Goal: Task Accomplishment & Management: Use online tool/utility

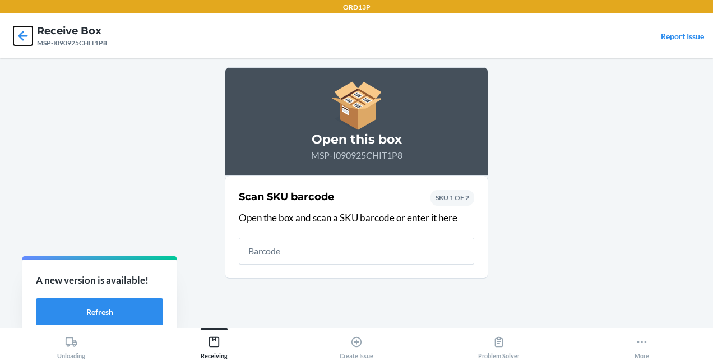
click at [26, 34] on icon at bounding box center [22, 35] width 19 height 19
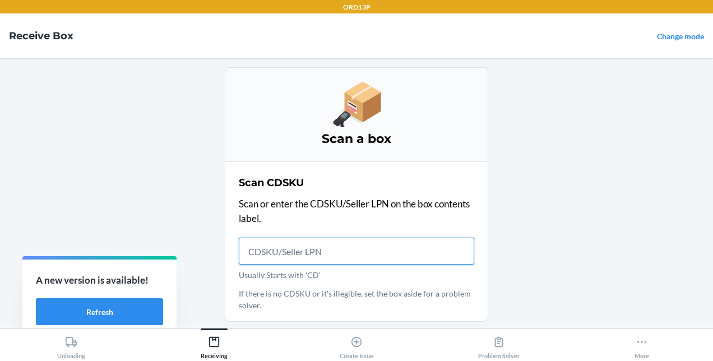
click at [308, 240] on input "Usually Starts with 'CD'" at bounding box center [356, 251] width 235 height 27
type input "MSP-"
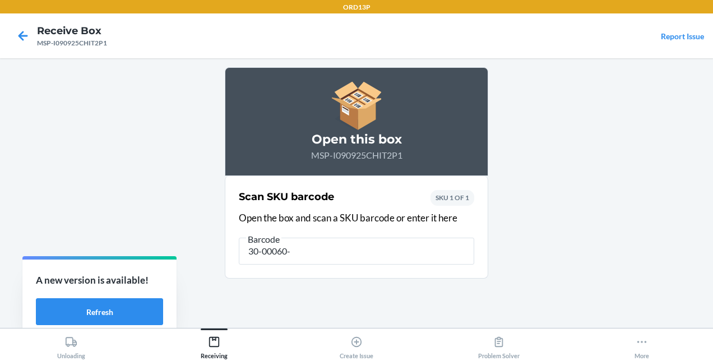
type input "30-00060-K"
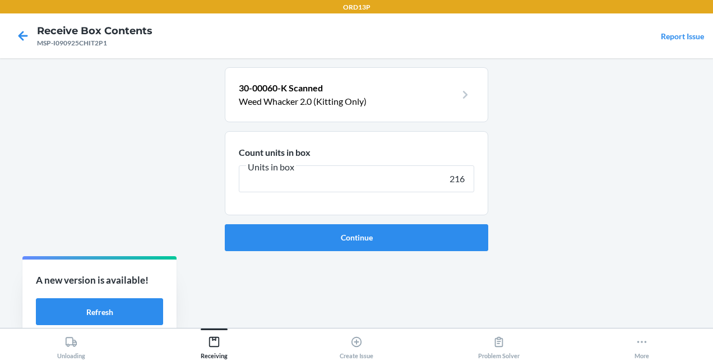
type input "2160"
click button "Continue" at bounding box center [356, 237] width 263 height 27
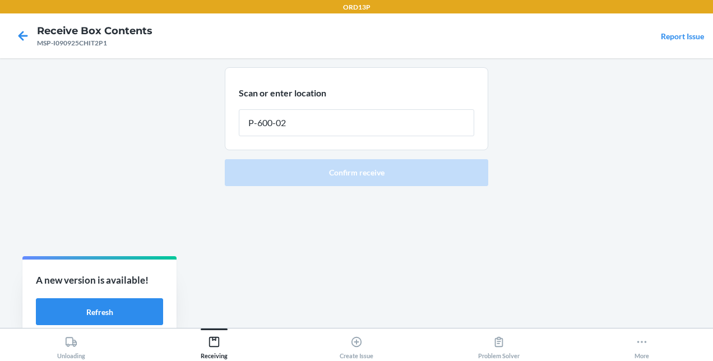
type input "P-600-025"
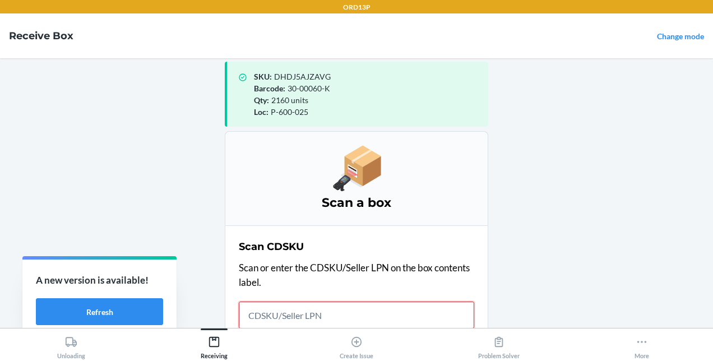
scroll to position [65, 0]
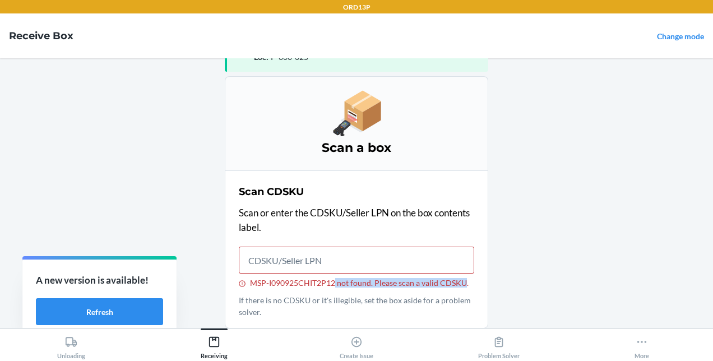
drag, startPoint x: 331, startPoint y: 285, endPoint x: 458, endPoint y: 284, distance: 127.2
click at [458, 284] on div "MSP-I090925CHIT2P12 not found. Please scan a valid CDSKU." at bounding box center [356, 283] width 235 height 10
copy div "not found. Please scan a valid CDSKU"
click at [268, 258] on input "MSP-I090925CHIT2P12 not found. Please scan a valid CDSKU." at bounding box center [356, 260] width 235 height 27
drag, startPoint x: 368, startPoint y: 280, endPoint x: 457, endPoint y: 285, distance: 89.2
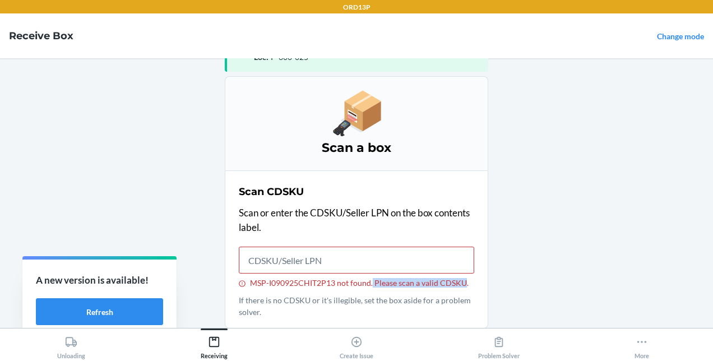
click at [457, 285] on div "MSP-I090925CHIT2P13 not found. Please scan a valid CDSKU." at bounding box center [356, 283] width 235 height 10
copy div "Please scan a valid CDSKU"
click at [136, 308] on button "Refresh" at bounding box center [99, 311] width 127 height 27
click at [105, 312] on button "Refresh" at bounding box center [99, 311] width 127 height 27
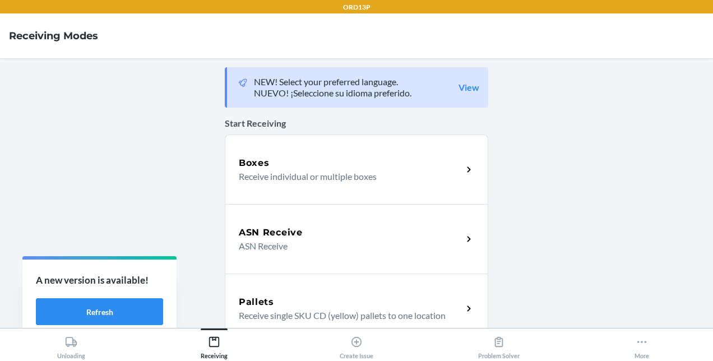
click at [251, 159] on h5 "Boxes" at bounding box center [254, 162] width 31 height 13
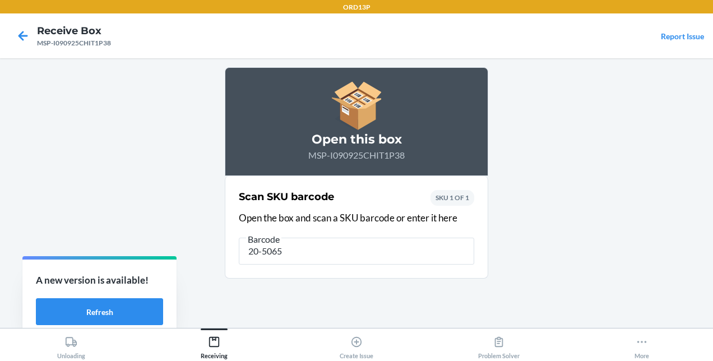
type input "20-50652"
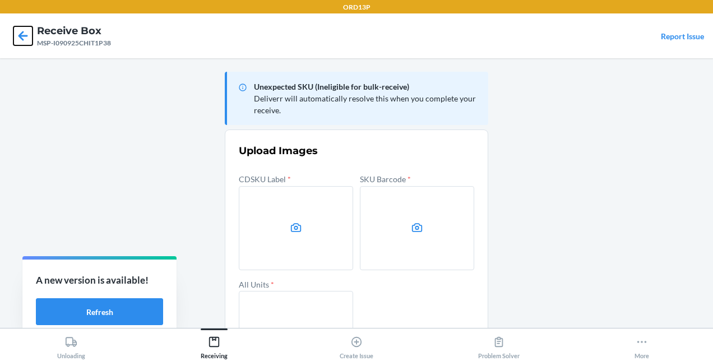
click at [17, 38] on icon at bounding box center [22, 35] width 19 height 19
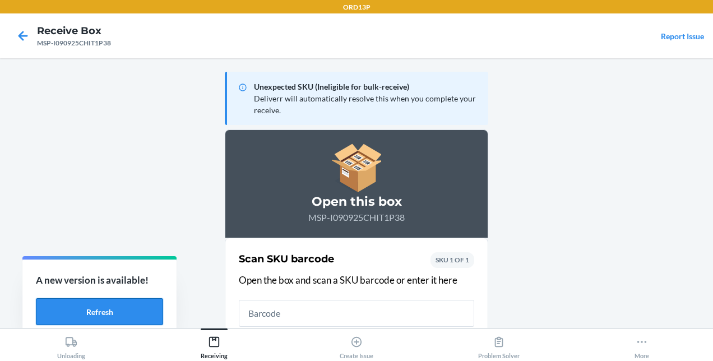
click at [126, 307] on button "Refresh" at bounding box center [99, 311] width 127 height 27
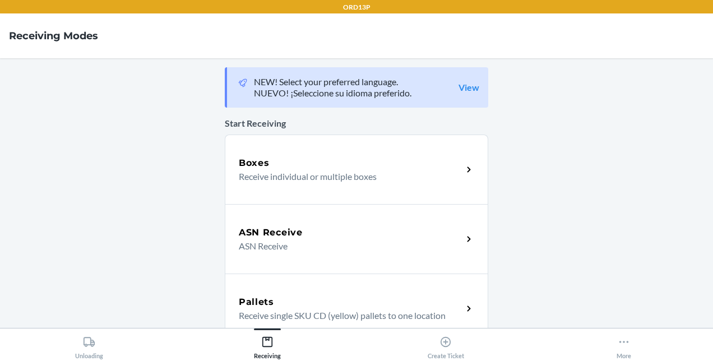
click at [285, 166] on div "Boxes" at bounding box center [351, 162] width 224 height 13
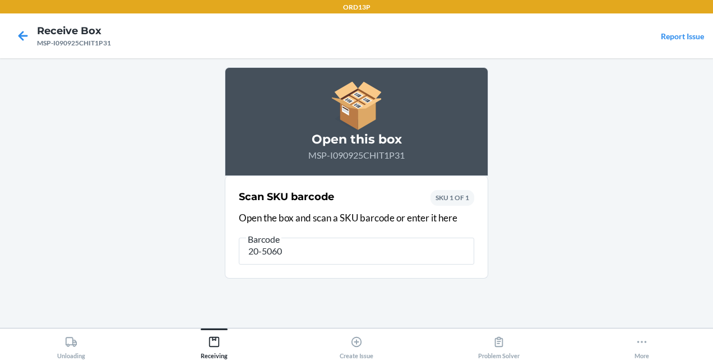
type input "20-50601"
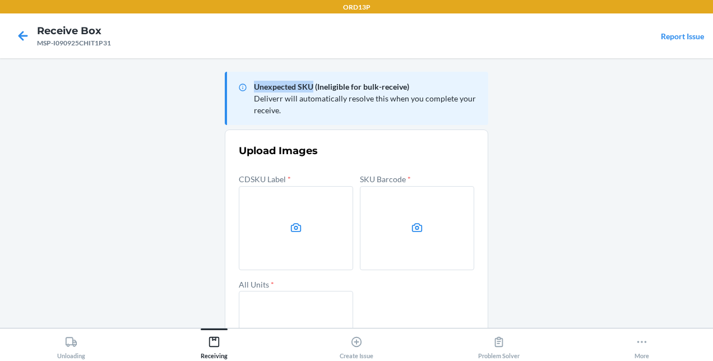
drag, startPoint x: 249, startPoint y: 85, endPoint x: 308, endPoint y: 86, distance: 58.8
click at [308, 86] on div "Unexpected SKU (Ineligible for bulk-receive) Deliverr will automatically resolv…" at bounding box center [356, 98] width 263 height 53
copy p "Unexpected SKU"
click at [21, 31] on icon at bounding box center [22, 35] width 19 height 19
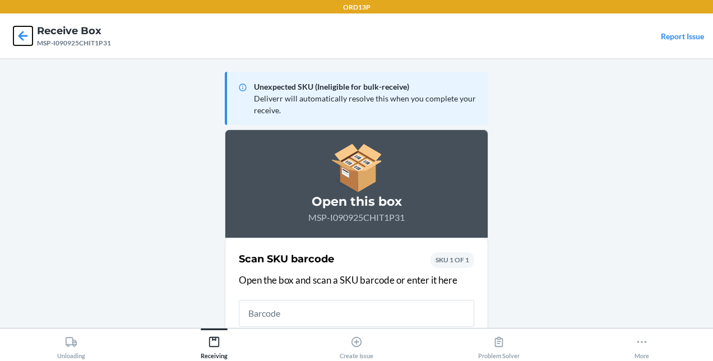
click at [29, 30] on icon at bounding box center [22, 35] width 19 height 19
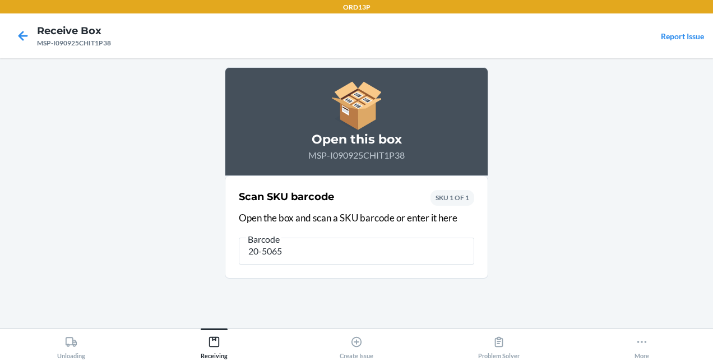
type input "20-50652"
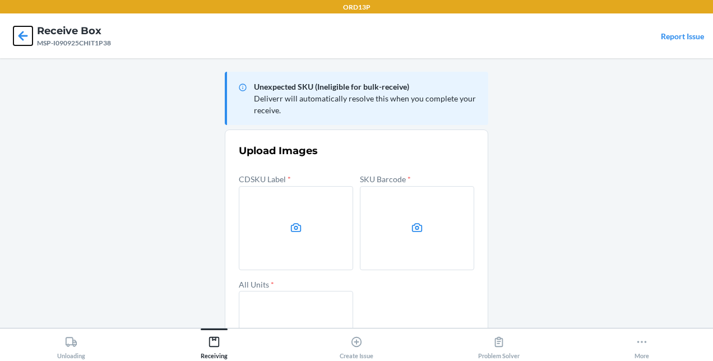
click at [20, 34] on icon at bounding box center [23, 36] width 10 height 10
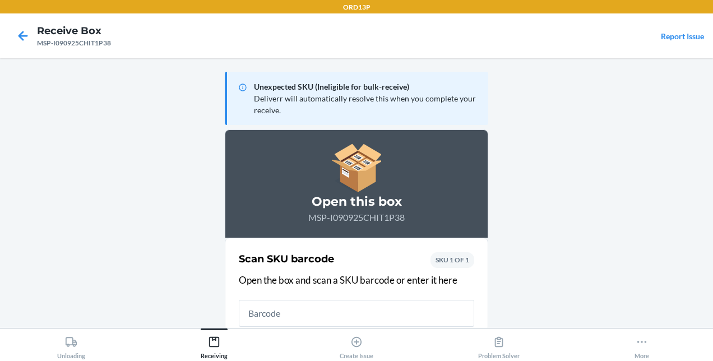
drag, startPoint x: 286, startPoint y: 301, endPoint x: 314, endPoint y: 160, distance: 144.0
click at [314, 160] on section "Open this box MSP-I090925CHIT1P38 Scan SKU barcode Open the box and scan a SKU …" at bounding box center [356, 234] width 263 height 211
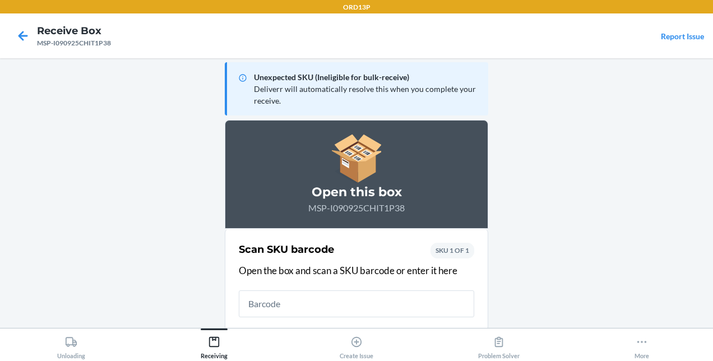
scroll to position [12, 0]
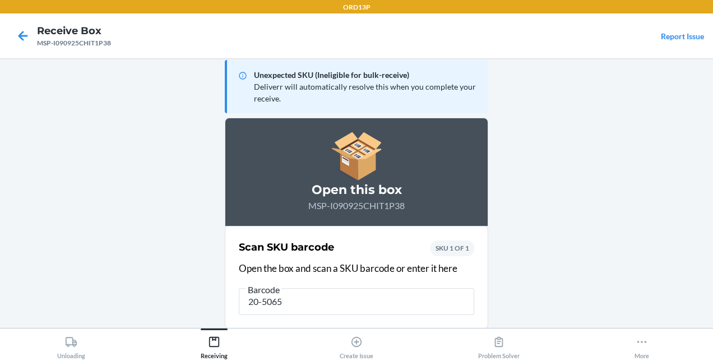
type input "20-50652"
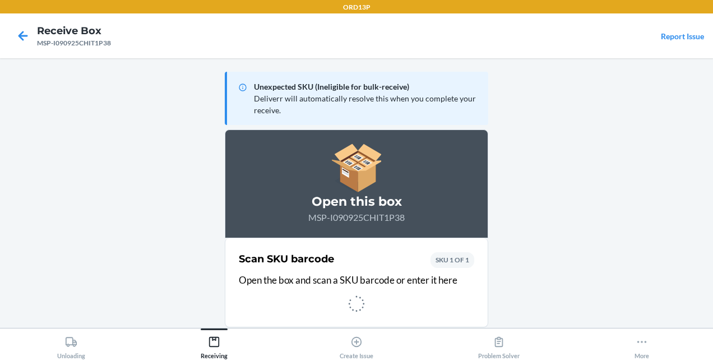
scroll to position [0, 0]
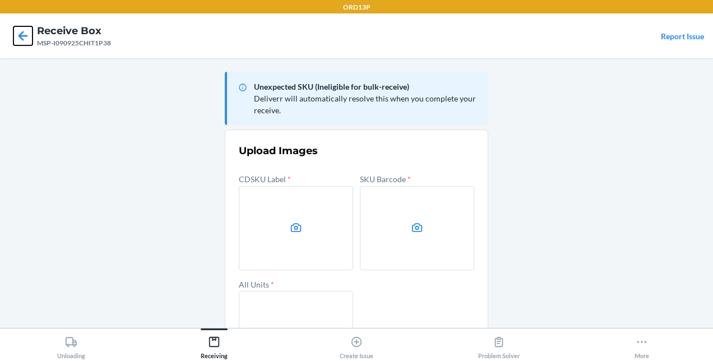
click at [29, 32] on icon at bounding box center [22, 35] width 19 height 19
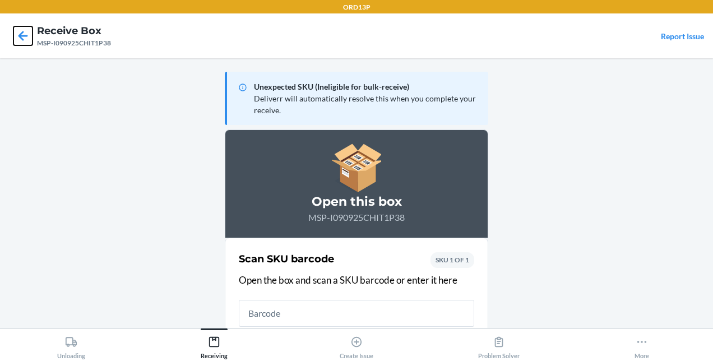
click at [29, 32] on icon at bounding box center [22, 35] width 19 height 19
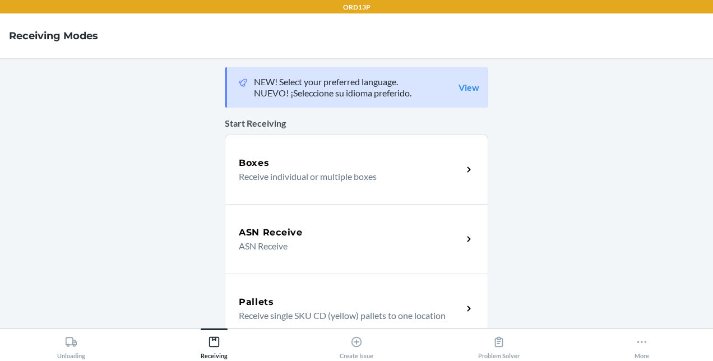
click at [321, 176] on p "Receive individual or multiple boxes" at bounding box center [346, 176] width 215 height 13
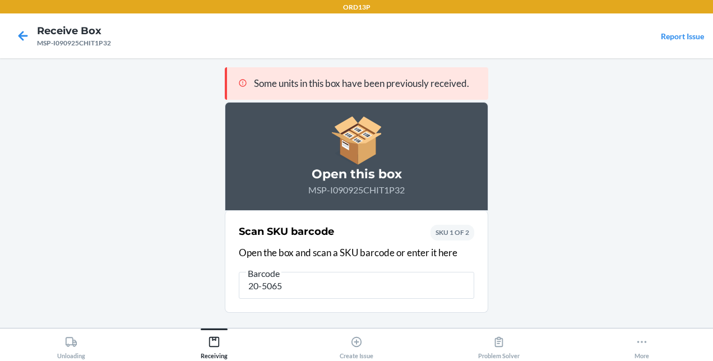
type input "20-50652"
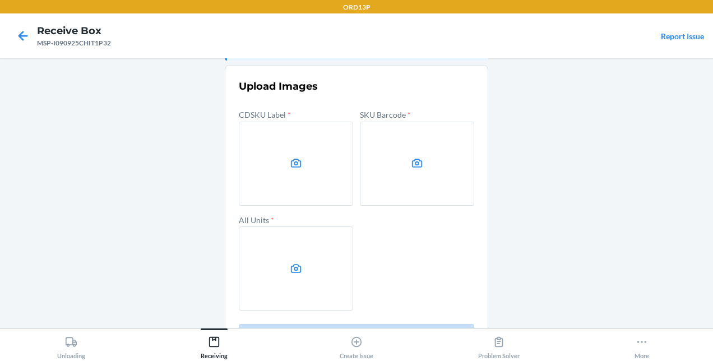
scroll to position [65, 0]
click at [19, 33] on icon at bounding box center [22, 35] width 19 height 19
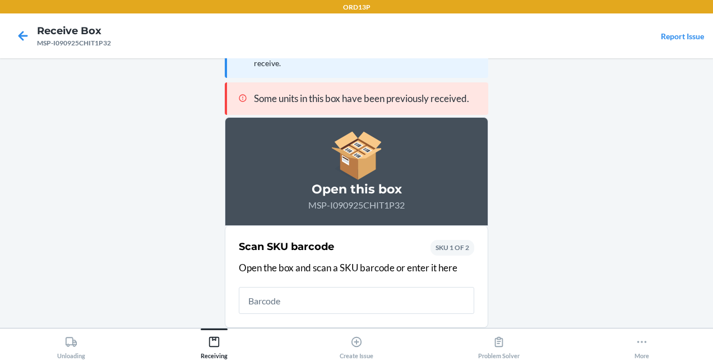
scroll to position [46, 0]
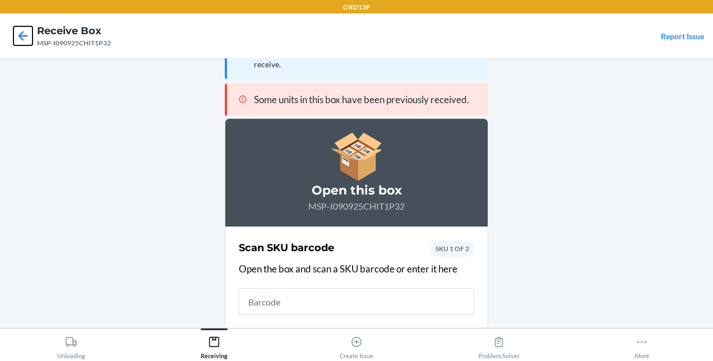
click at [23, 41] on icon at bounding box center [22, 35] width 19 height 19
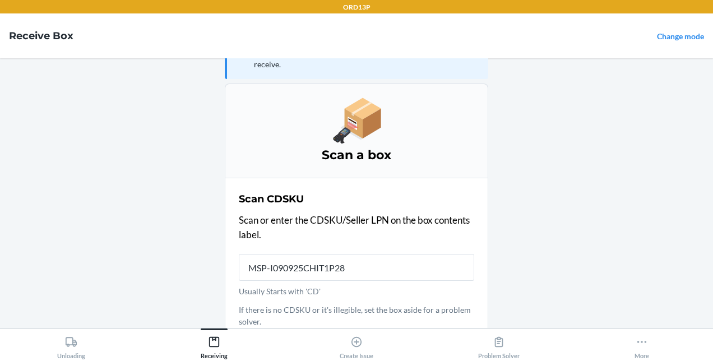
scroll to position [26, 0]
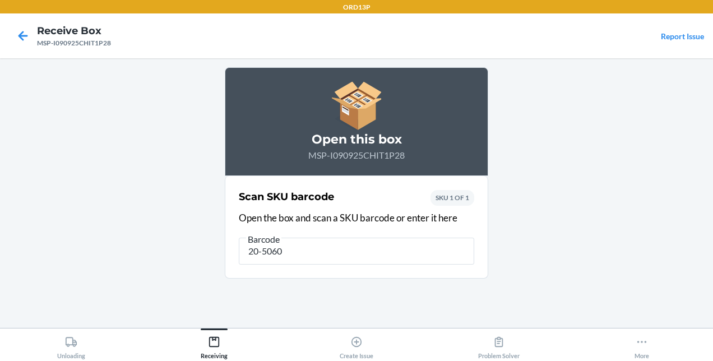
type input "20-50601"
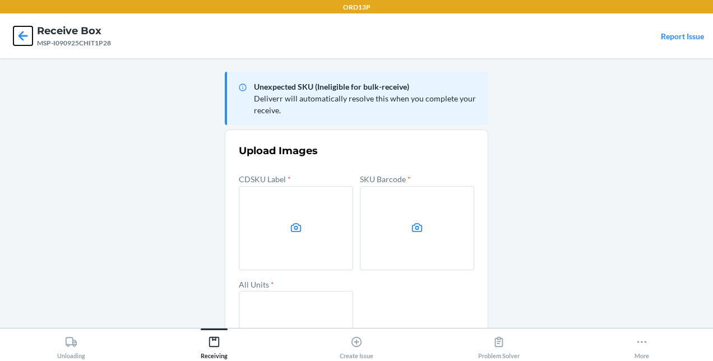
click at [20, 40] on icon at bounding box center [22, 35] width 19 height 19
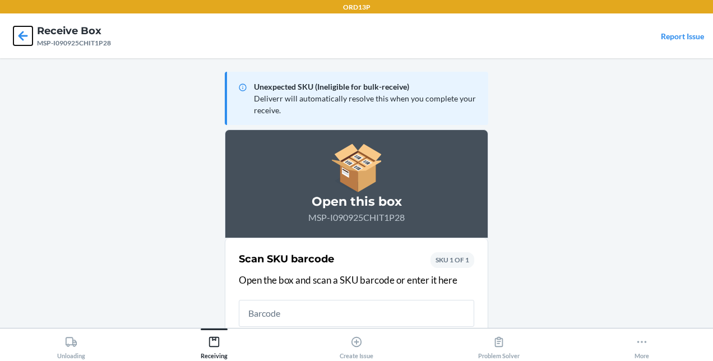
click at [14, 35] on icon at bounding box center [22, 35] width 19 height 19
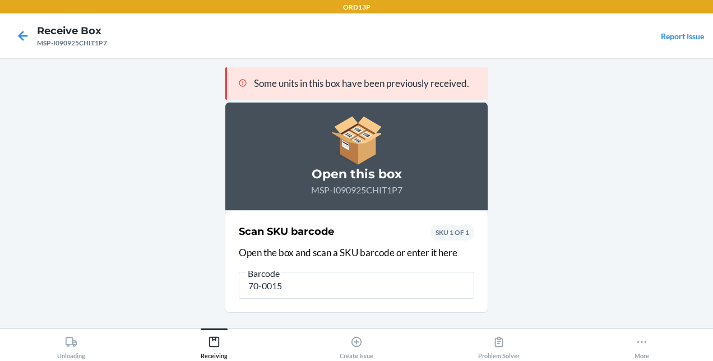
type input "70-00153"
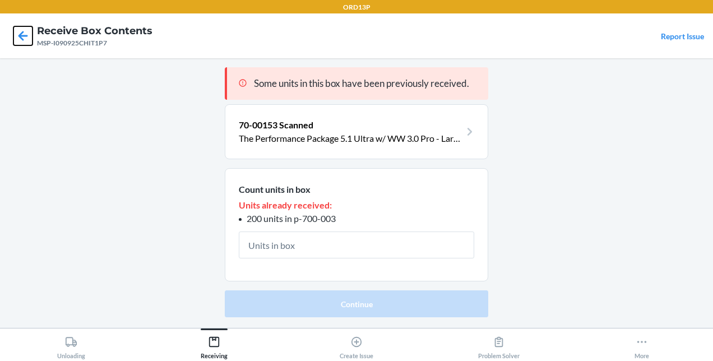
click at [24, 36] on icon at bounding box center [23, 36] width 10 height 10
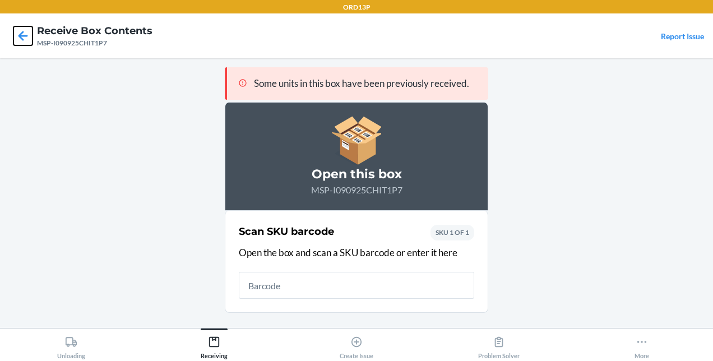
click at [24, 36] on icon at bounding box center [23, 36] width 10 height 10
click at [18, 38] on icon at bounding box center [22, 35] width 19 height 19
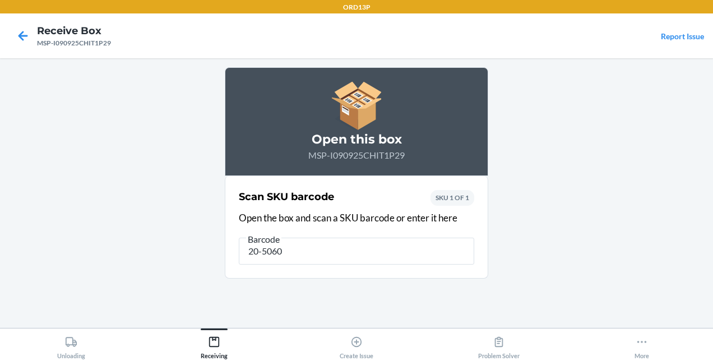
type input "20-50601"
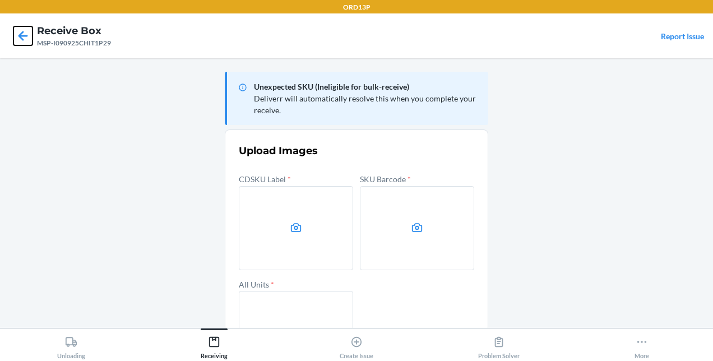
click at [22, 31] on icon at bounding box center [23, 36] width 10 height 10
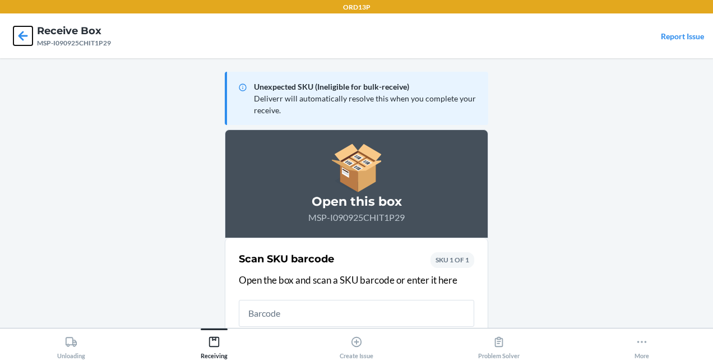
click at [23, 31] on icon at bounding box center [23, 36] width 10 height 10
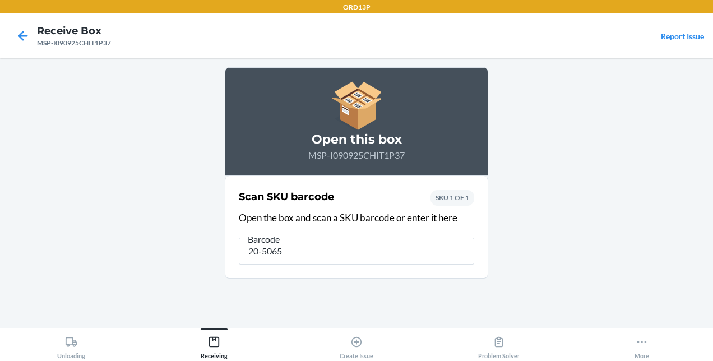
type input "20-50652"
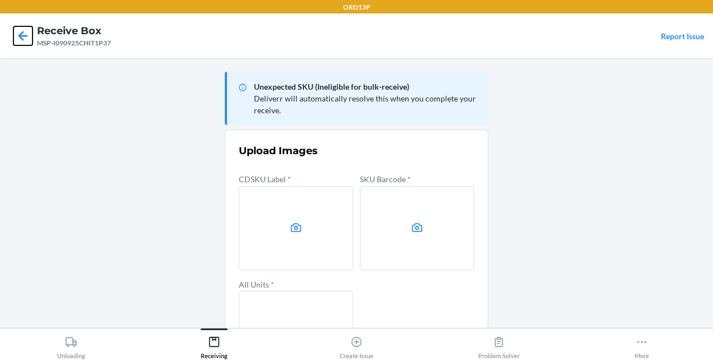
click at [18, 41] on icon at bounding box center [22, 35] width 19 height 19
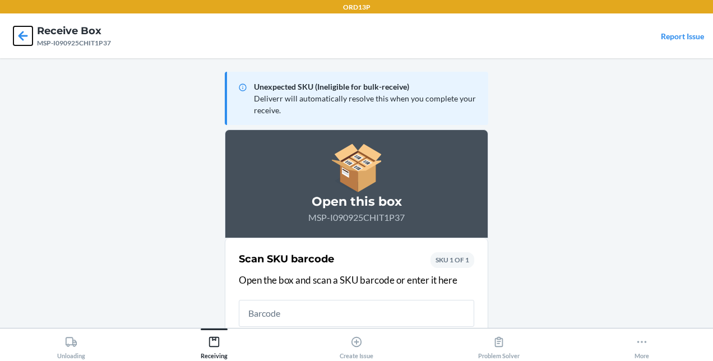
click at [18, 41] on icon at bounding box center [22, 35] width 19 height 19
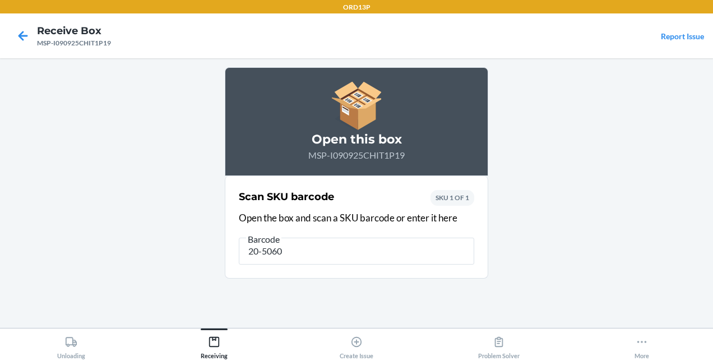
type input "20-50600"
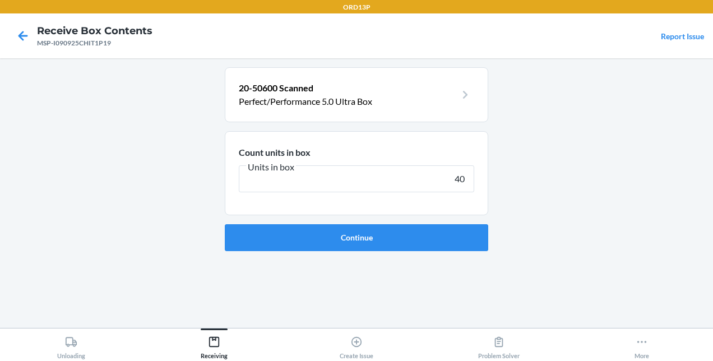
type input "400"
click button "Continue" at bounding box center [356, 237] width 263 height 27
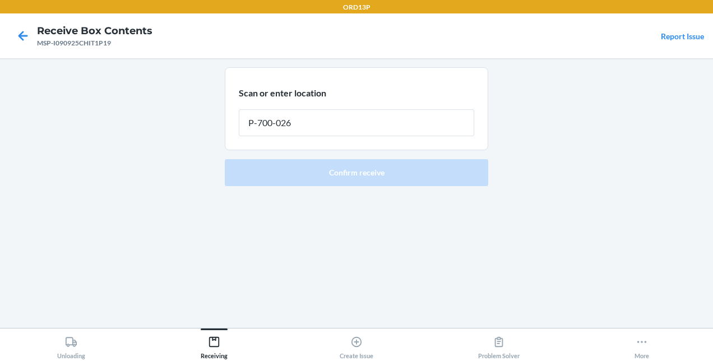
type input "P-700-026"
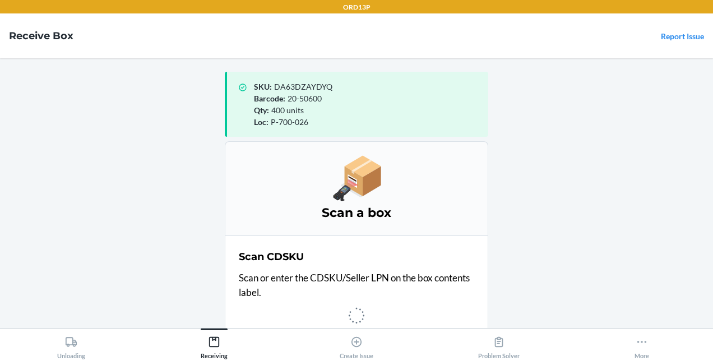
scroll to position [2, 0]
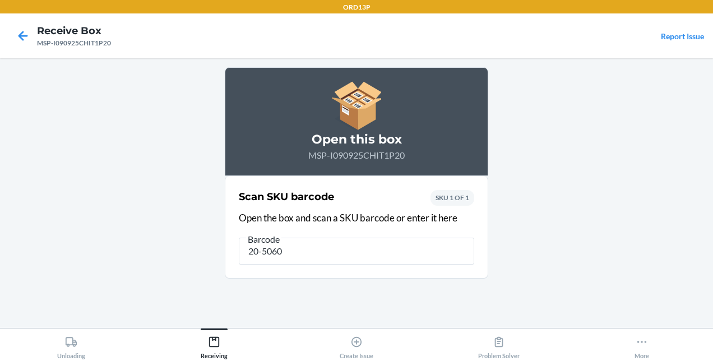
type input "20-50600"
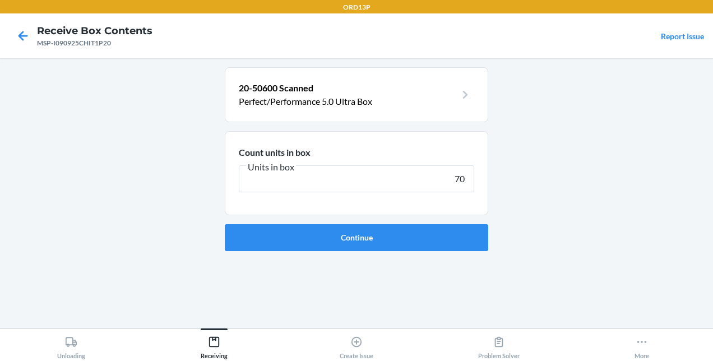
type input "7"
type input "400"
click button "Continue" at bounding box center [356, 237] width 263 height 27
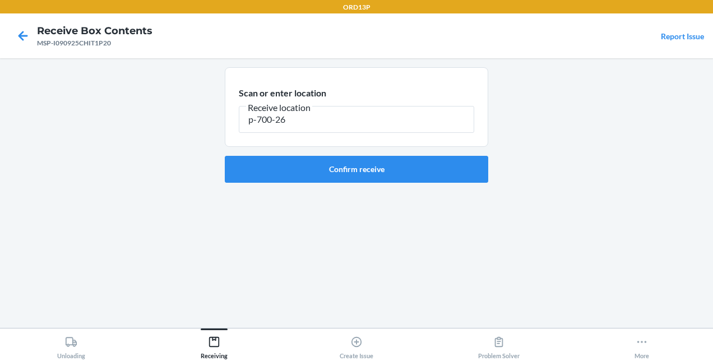
type input "p-700-26"
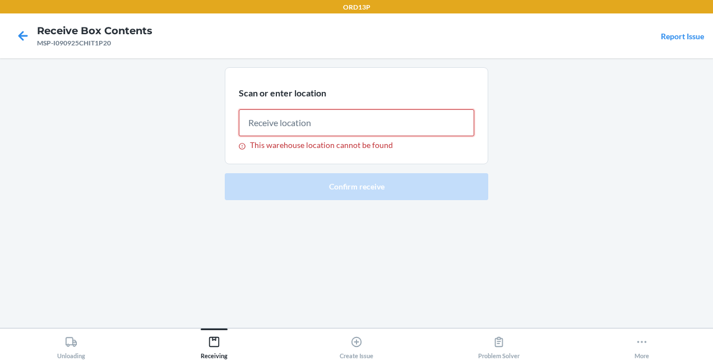
click at [336, 129] on input "This warehouse location cannot be found" at bounding box center [356, 122] width 235 height 27
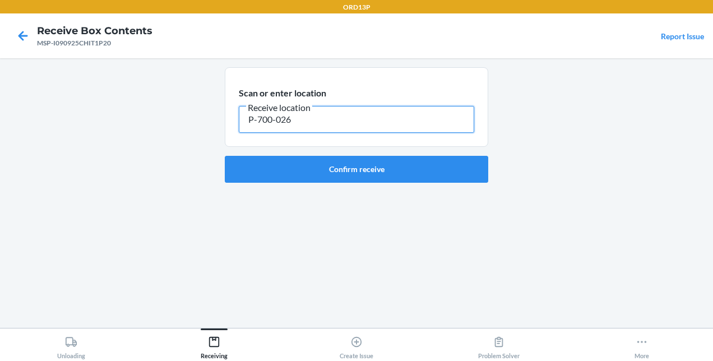
type input "P-700-026"
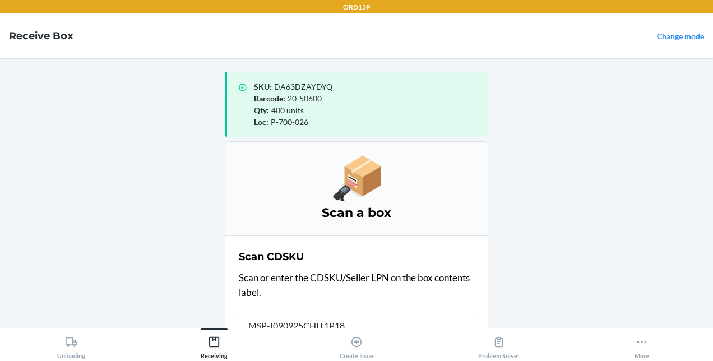
scroll to position [2, 0]
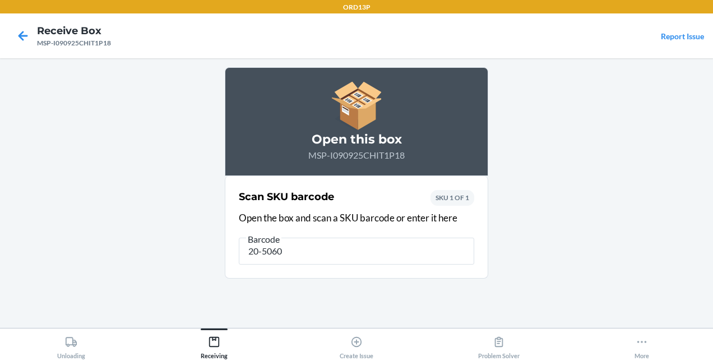
type input "20-50600"
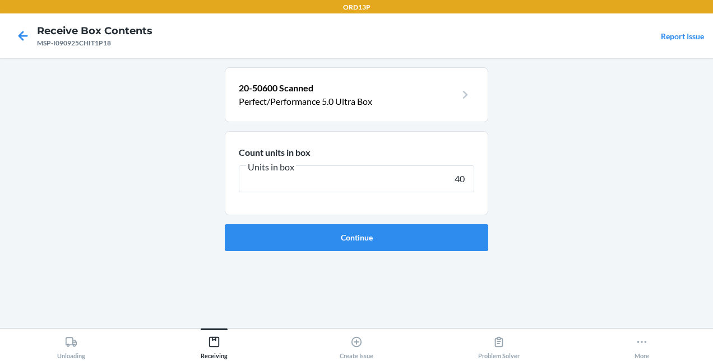
type input "400"
click button "Continue" at bounding box center [356, 237] width 263 height 27
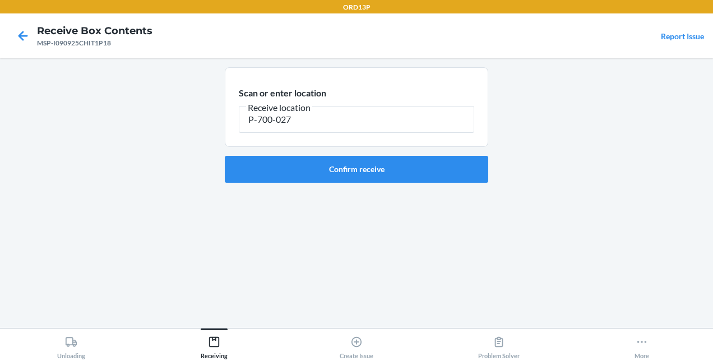
type input "P-700-027"
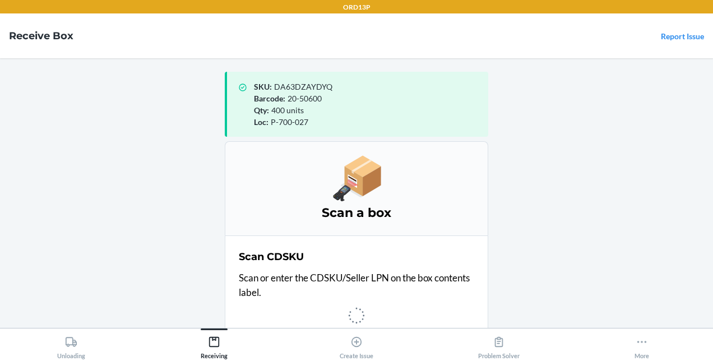
scroll to position [2, 0]
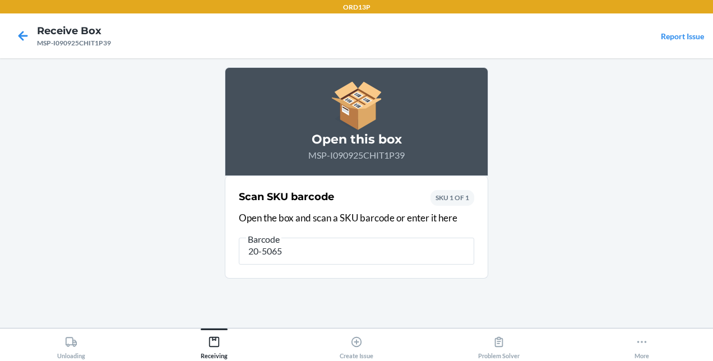
type input "20-50652"
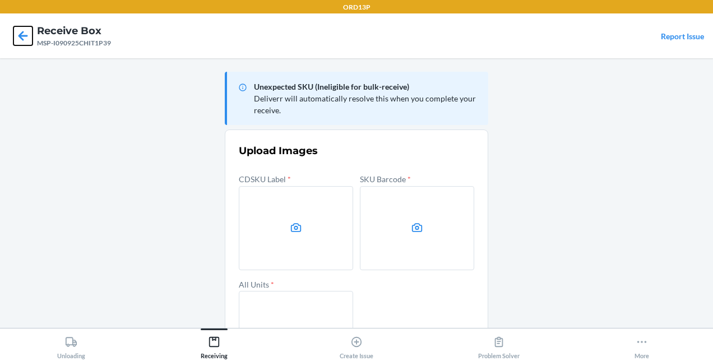
click at [21, 33] on icon at bounding box center [23, 36] width 10 height 10
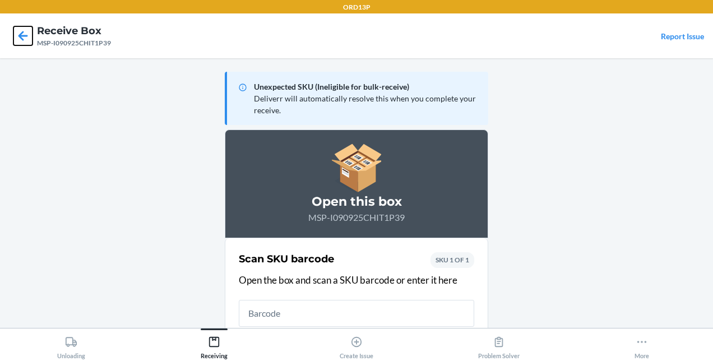
click at [21, 33] on icon at bounding box center [23, 36] width 10 height 10
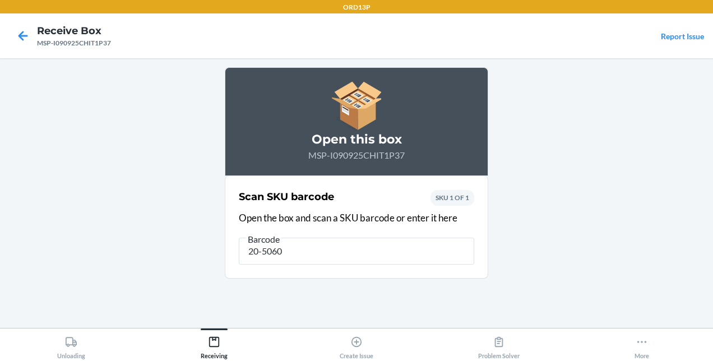
type input "20-50600"
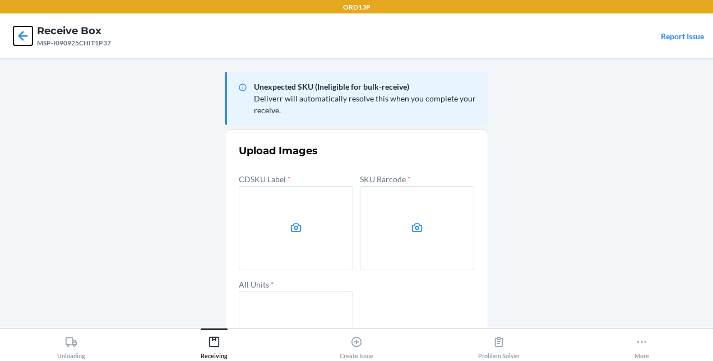
click at [22, 34] on icon at bounding box center [22, 35] width 19 height 19
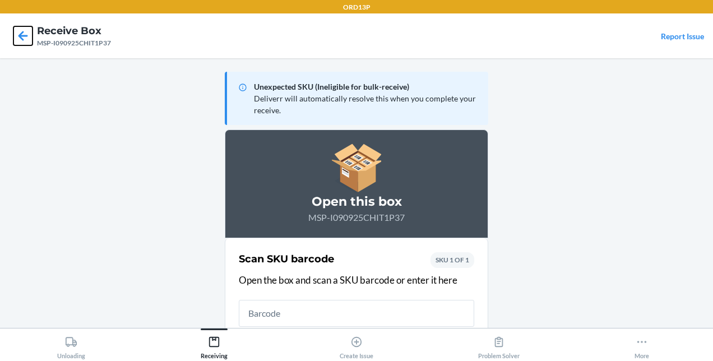
click at [22, 34] on icon at bounding box center [22, 35] width 19 height 19
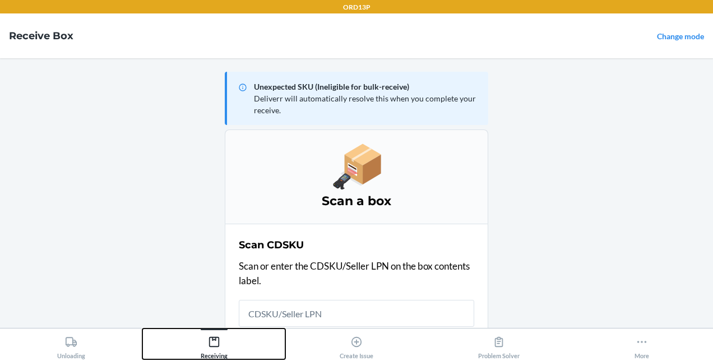
click at [217, 346] on icon at bounding box center [213, 342] width 10 height 10
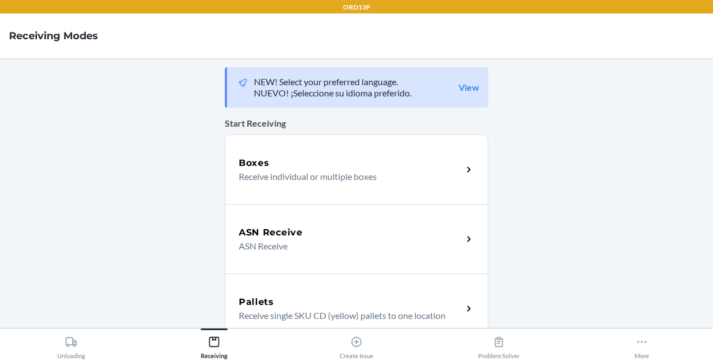
click at [329, 216] on div "ASN Receive ASN Receive" at bounding box center [356, 238] width 263 height 69
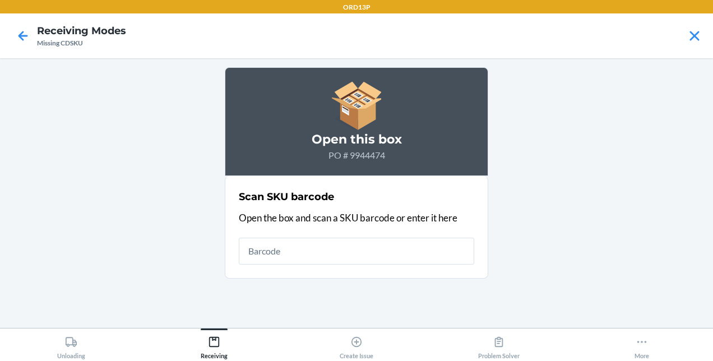
click at [299, 258] on input "text" at bounding box center [356, 251] width 235 height 27
type input "20-50600"
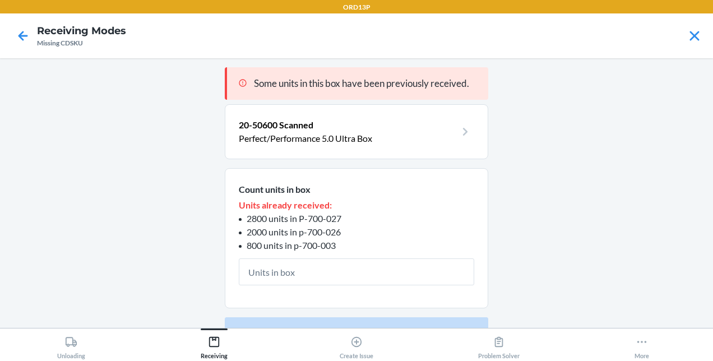
click at [264, 278] on input "text" at bounding box center [356, 271] width 235 height 27
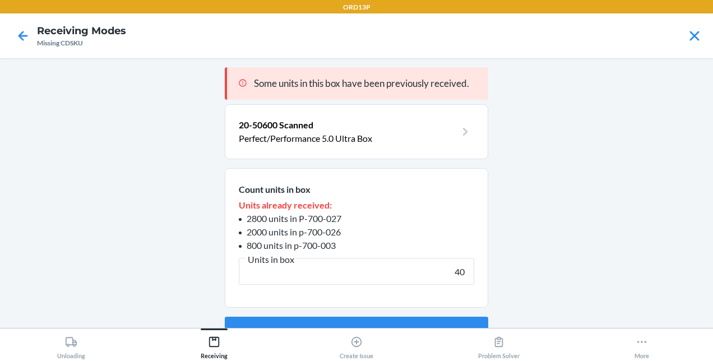
type input "400"
click button "Continue" at bounding box center [356, 330] width 263 height 27
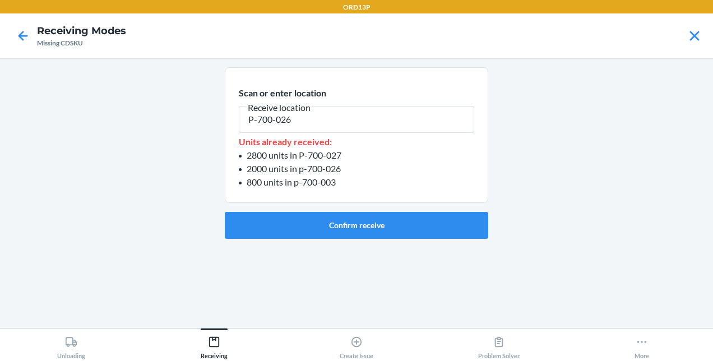
type input "P-700-026"
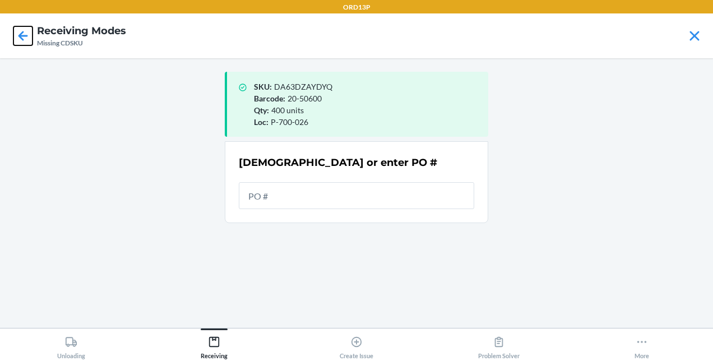
click at [24, 36] on icon at bounding box center [23, 36] width 10 height 10
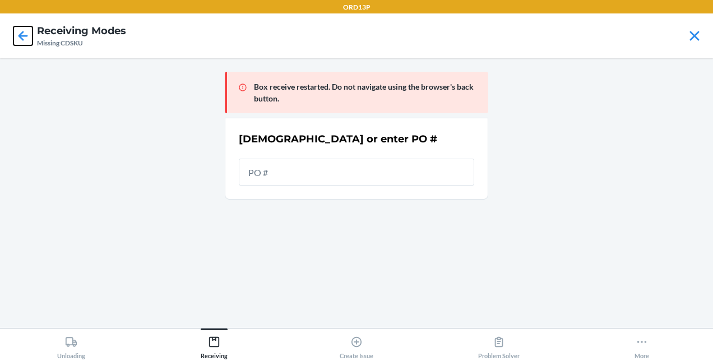
click at [24, 36] on icon at bounding box center [23, 36] width 10 height 10
click at [225, 345] on div "Receiving" at bounding box center [214, 345] width 27 height 28
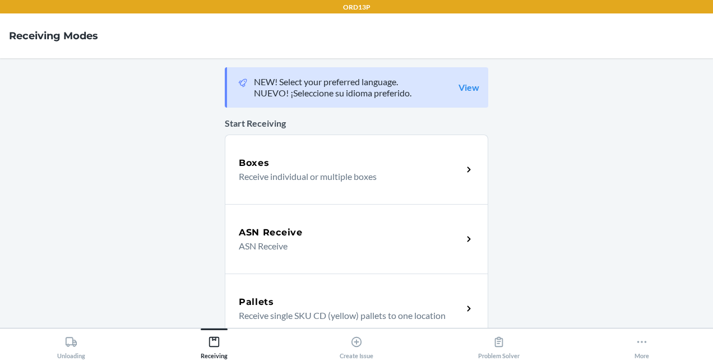
click at [275, 183] on p "Receive individual or multiple boxes" at bounding box center [346, 176] width 215 height 13
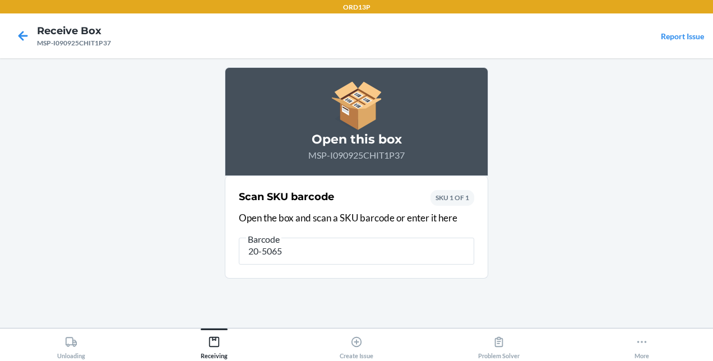
type input "20-50652"
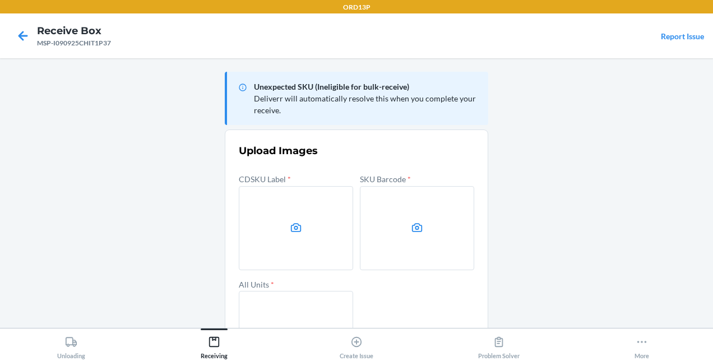
click at [282, 220] on label at bounding box center [296, 228] width 114 height 84
click at [0, 0] on input "file" at bounding box center [0, 0] width 0 height 0
click at [419, 240] on label at bounding box center [417, 228] width 114 height 84
click at [0, 0] on input "file" at bounding box center [0, 0] width 0 height 0
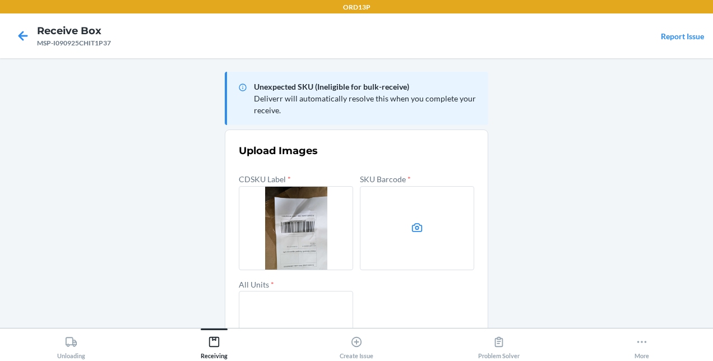
click at [285, 308] on label at bounding box center [296, 333] width 114 height 84
click at [0, 0] on input "file" at bounding box center [0, 0] width 0 height 0
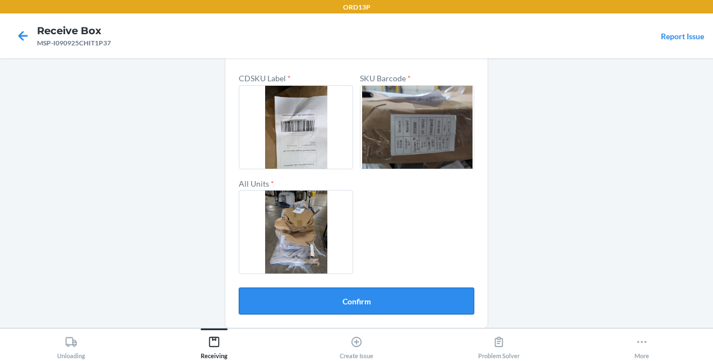
click at [421, 303] on button "Confirm" at bounding box center [356, 300] width 235 height 27
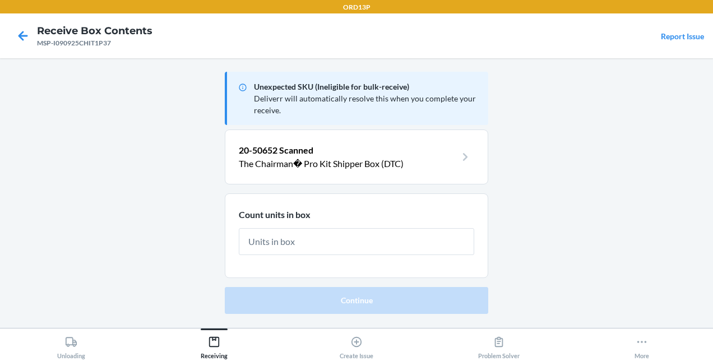
click at [372, 239] on input "text" at bounding box center [356, 241] width 235 height 27
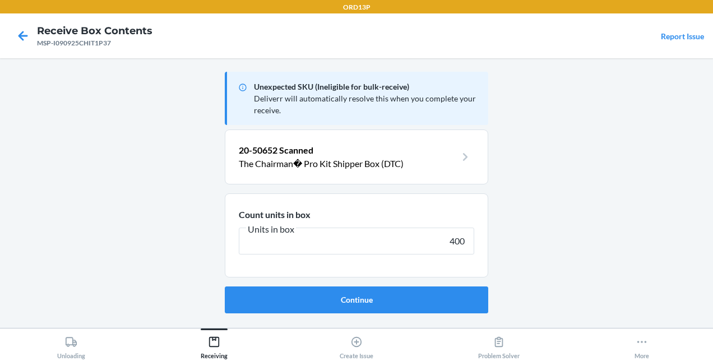
type input "400"
click at [225, 286] on button "Continue" at bounding box center [356, 299] width 263 height 27
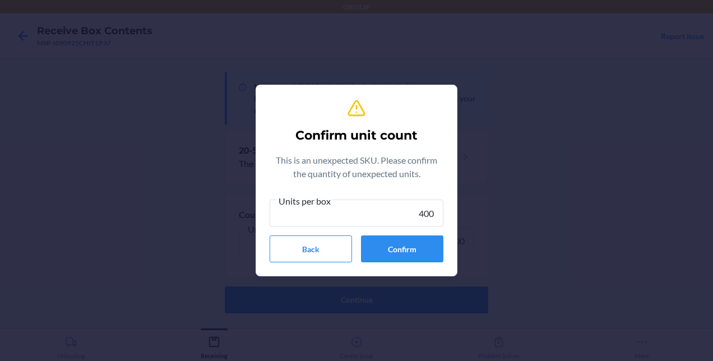
type input "400"
click at [386, 242] on button "Confirm" at bounding box center [402, 248] width 82 height 27
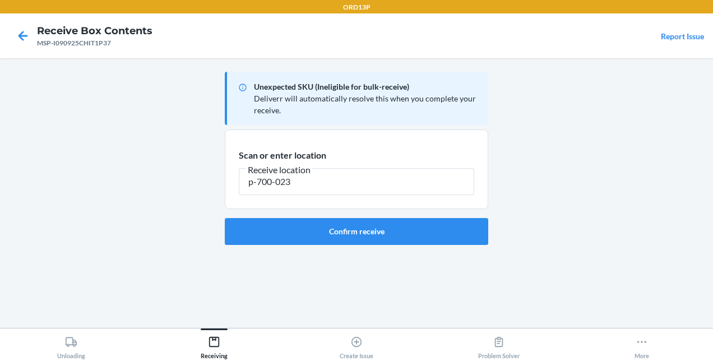
type input "p-700-023"
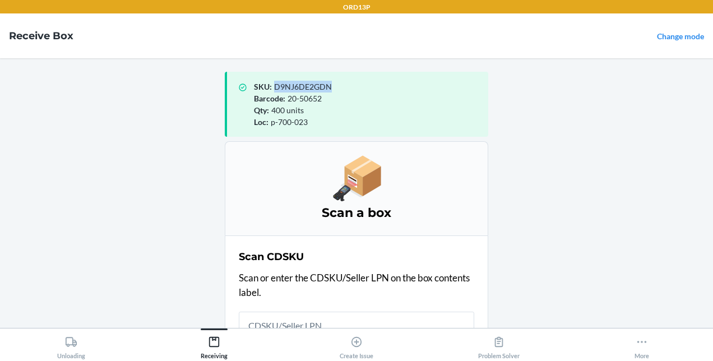
drag, startPoint x: 326, startPoint y: 85, endPoint x: 268, endPoint y: 89, distance: 57.8
click at [268, 89] on div "SKU : D9NJ6DE2GDN" at bounding box center [366, 87] width 225 height 12
copy span "D9NJ6DE2GDN"
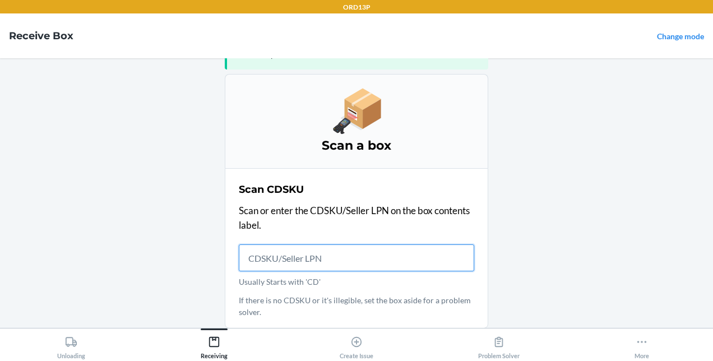
click at [299, 264] on input "Usually Starts with 'CD'" at bounding box center [356, 257] width 235 height 27
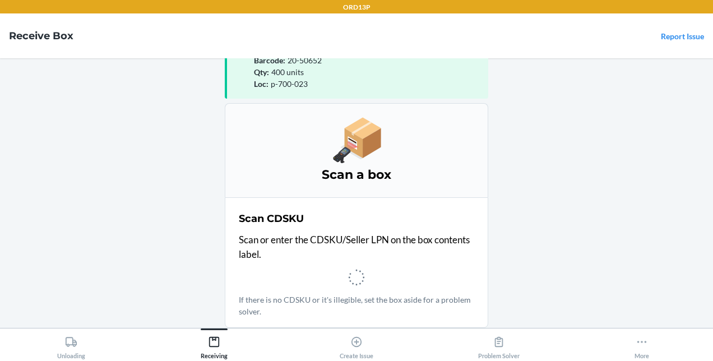
scroll to position [37, 0]
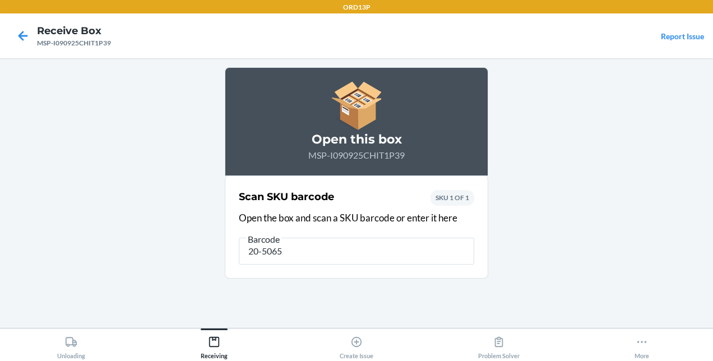
type input "20-50652"
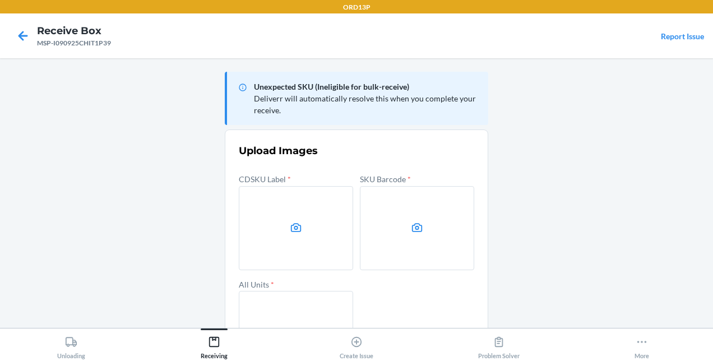
click at [291, 231] on icon at bounding box center [296, 227] width 11 height 9
click at [0, 0] on input "file" at bounding box center [0, 0] width 0 height 0
click at [290, 202] on label at bounding box center [296, 228] width 114 height 84
click at [0, 0] on input "file" at bounding box center [0, 0] width 0 height 0
click at [383, 212] on label at bounding box center [417, 228] width 114 height 84
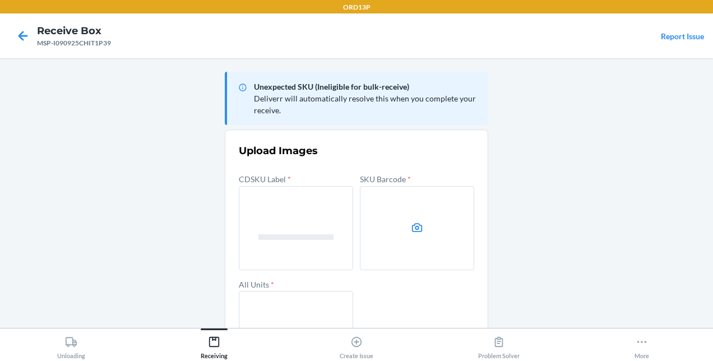
click at [0, 0] on input "file" at bounding box center [0, 0] width 0 height 0
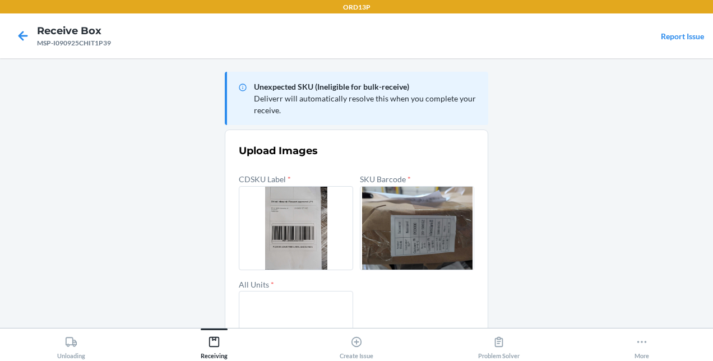
click at [284, 307] on label at bounding box center [296, 333] width 114 height 84
click at [0, 0] on input "file" at bounding box center [0, 0] width 0 height 0
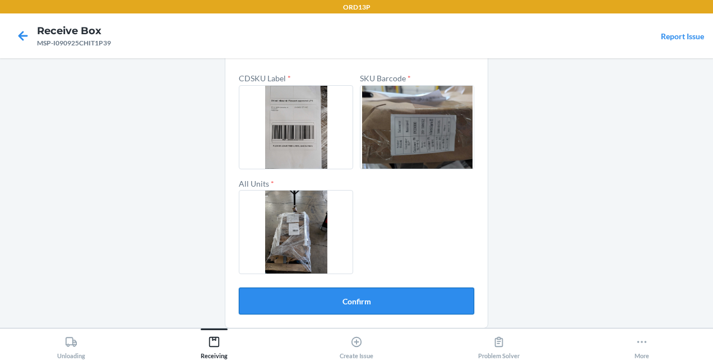
click at [414, 292] on button "Confirm" at bounding box center [356, 300] width 235 height 27
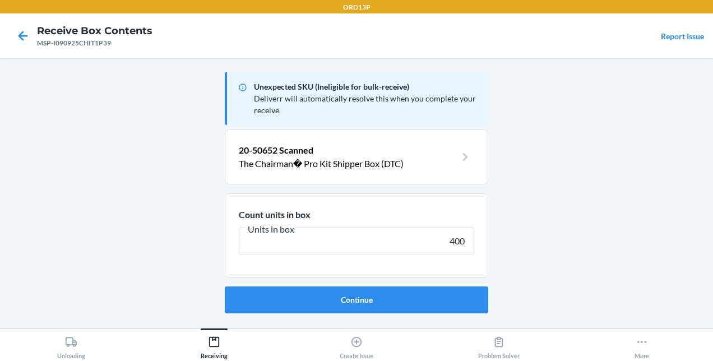
type input "400"
click at [225, 286] on button "Continue" at bounding box center [356, 299] width 263 height 27
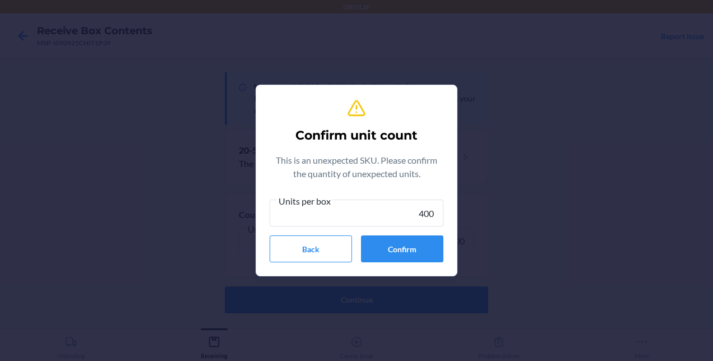
type input "400"
click at [409, 252] on button "Confirm" at bounding box center [402, 248] width 82 height 27
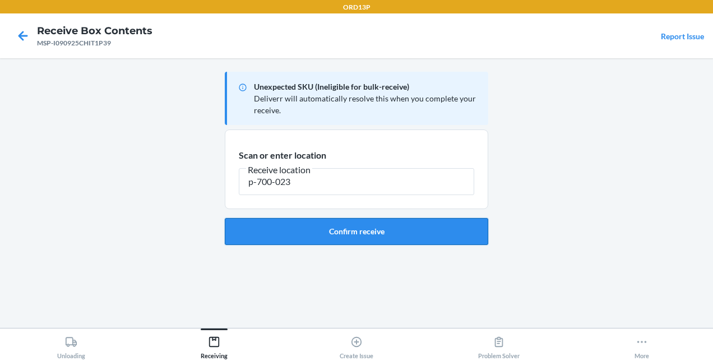
type input "p-700-023"
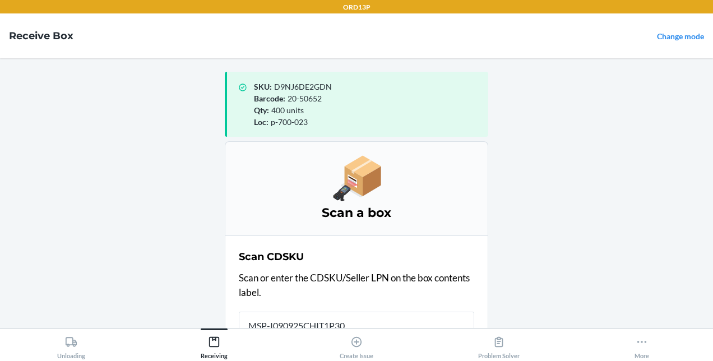
scroll to position [2, 0]
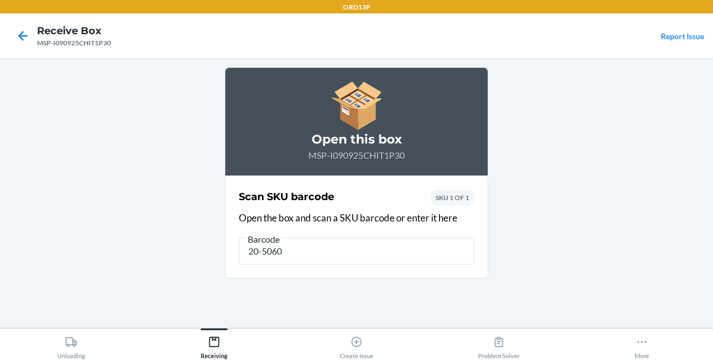
type input "20-50601"
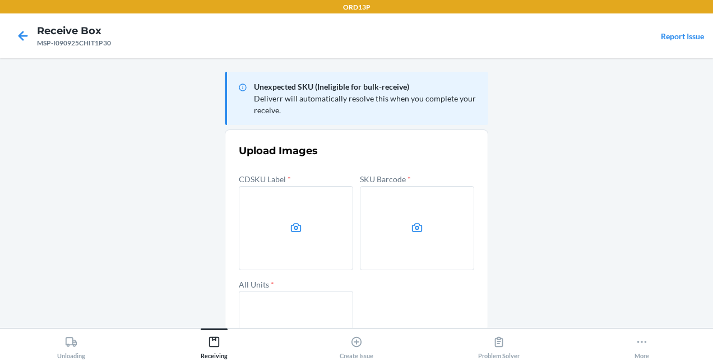
click at [290, 224] on icon at bounding box center [296, 227] width 13 height 13
click at [0, 0] on input "file" at bounding box center [0, 0] width 0 height 0
click at [405, 227] on label at bounding box center [417, 228] width 114 height 84
click at [0, 0] on input "file" at bounding box center [0, 0] width 0 height 0
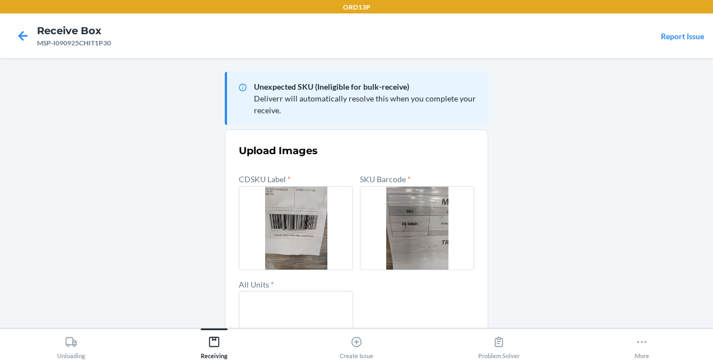
click at [270, 314] on label at bounding box center [296, 333] width 114 height 84
click at [0, 0] on input "file" at bounding box center [0, 0] width 0 height 0
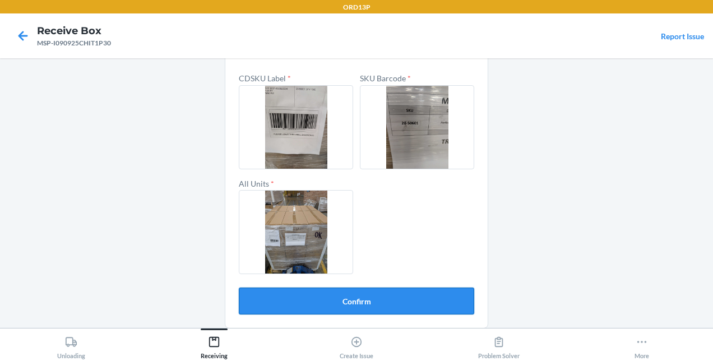
click at [399, 298] on button "Confirm" at bounding box center [356, 300] width 235 height 27
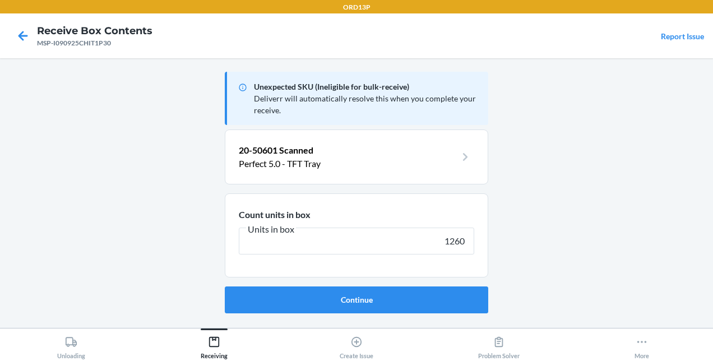
type input "1260"
click at [225, 286] on button "Continue" at bounding box center [356, 299] width 263 height 27
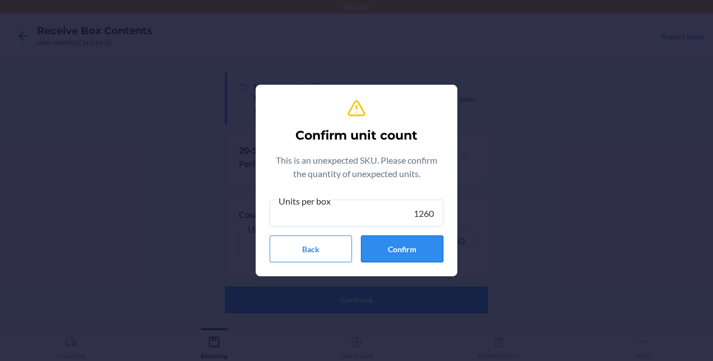
type input "1260"
click at [427, 254] on button "Confirm" at bounding box center [402, 248] width 82 height 27
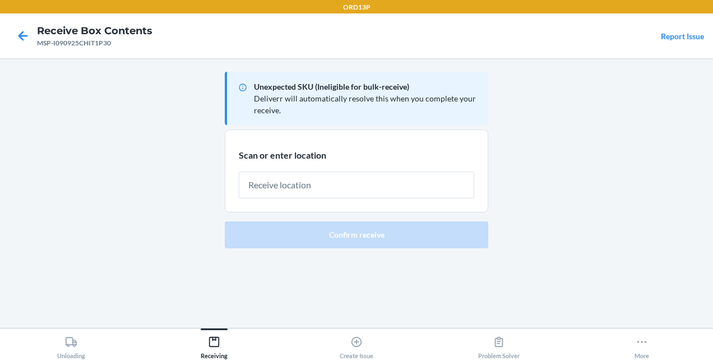
click at [370, 188] on input "text" at bounding box center [356, 184] width 235 height 27
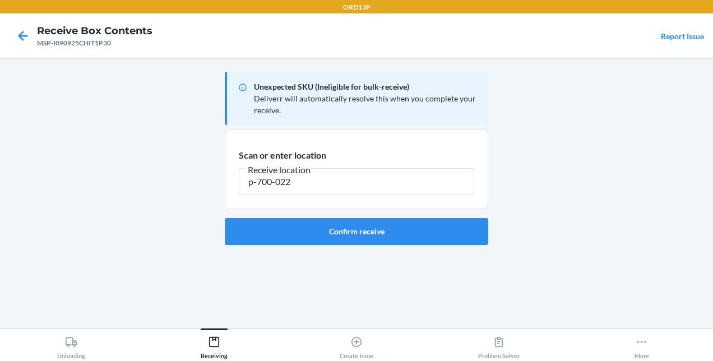
type input "p-700-022"
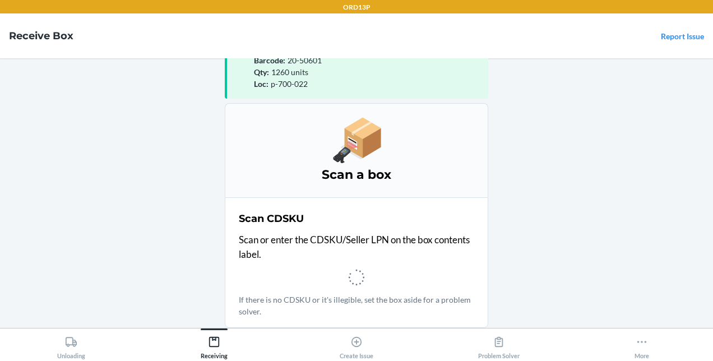
scroll to position [37, 0]
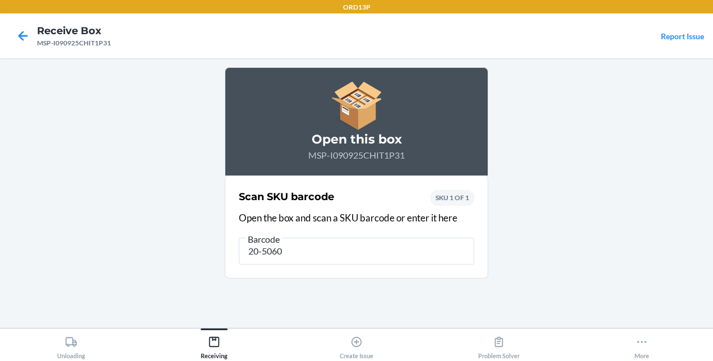
type input "20-50601"
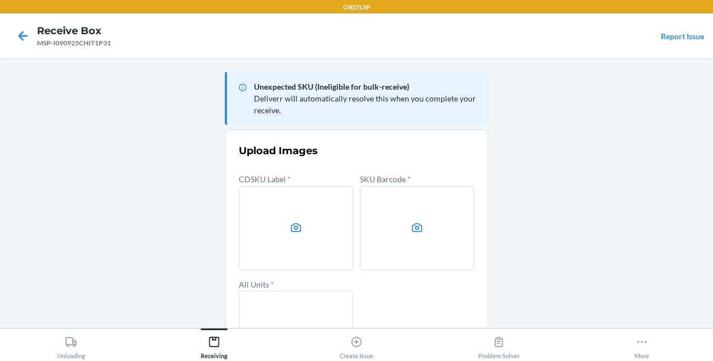
click at [278, 216] on label at bounding box center [296, 228] width 114 height 84
click at [0, 0] on input "file" at bounding box center [0, 0] width 0 height 0
click at [411, 221] on icon at bounding box center [417, 227] width 13 height 13
click at [0, 0] on input "file" at bounding box center [0, 0] width 0 height 0
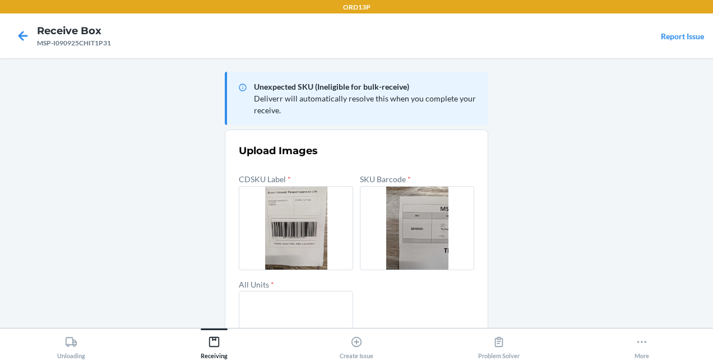
click at [270, 308] on label at bounding box center [296, 333] width 114 height 84
click at [0, 0] on input "file" at bounding box center [0, 0] width 0 height 0
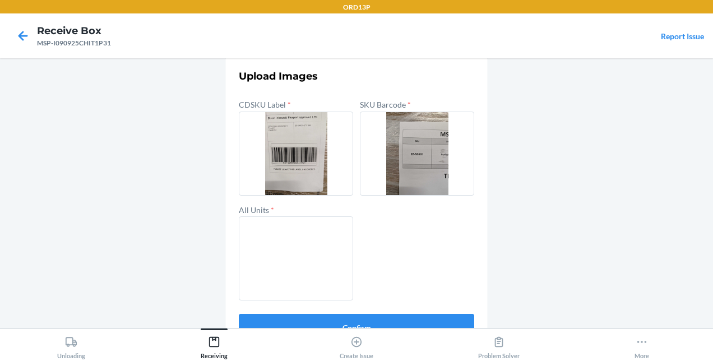
scroll to position [101, 0]
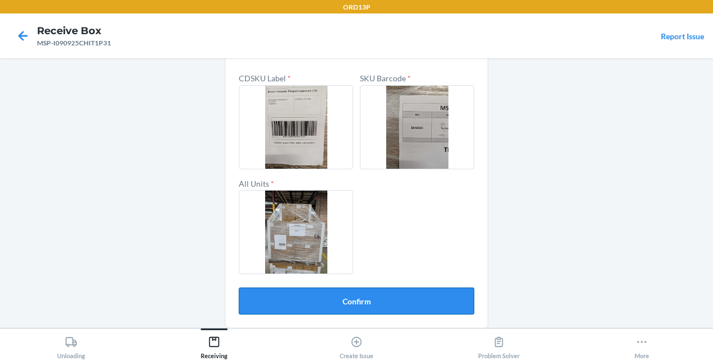
click at [384, 306] on button "Confirm" at bounding box center [356, 300] width 235 height 27
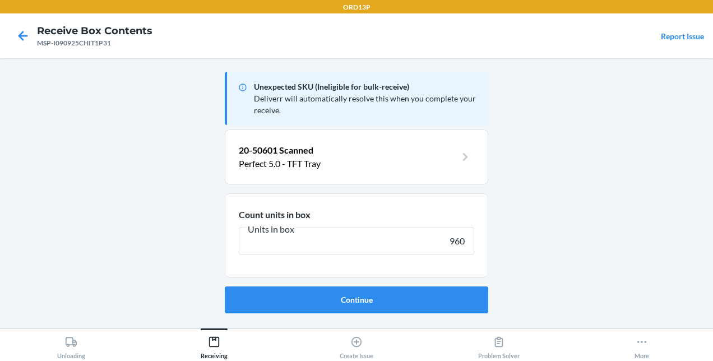
type input "960"
click at [225, 286] on button "Continue" at bounding box center [356, 299] width 263 height 27
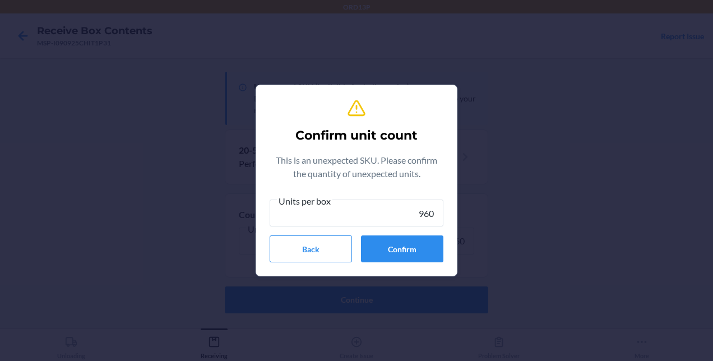
type input "960"
click at [398, 247] on button "Confirm" at bounding box center [402, 248] width 82 height 27
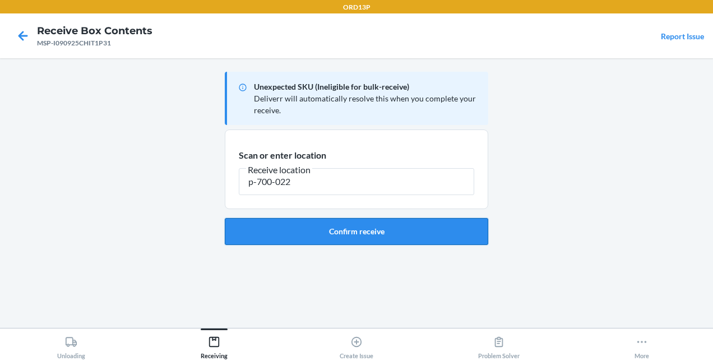
type input "p-700-022"
click at [392, 230] on button "Confirm receive" at bounding box center [356, 231] width 263 height 27
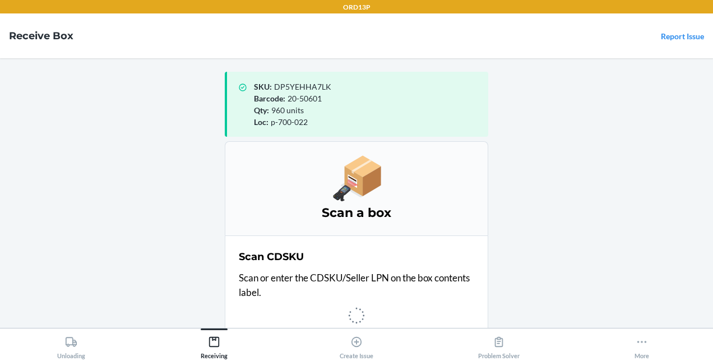
scroll to position [2, 0]
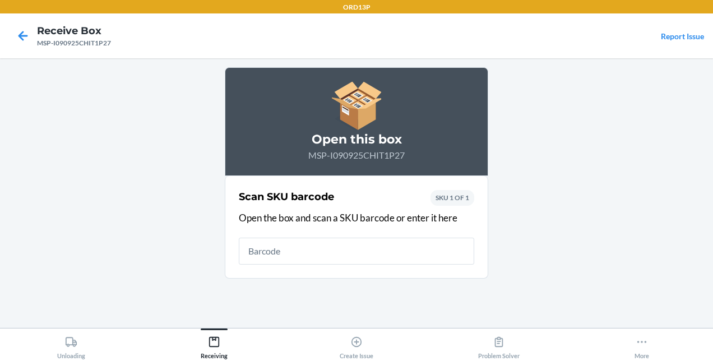
click at [319, 250] on input "text" at bounding box center [356, 251] width 235 height 27
type input "20-50601"
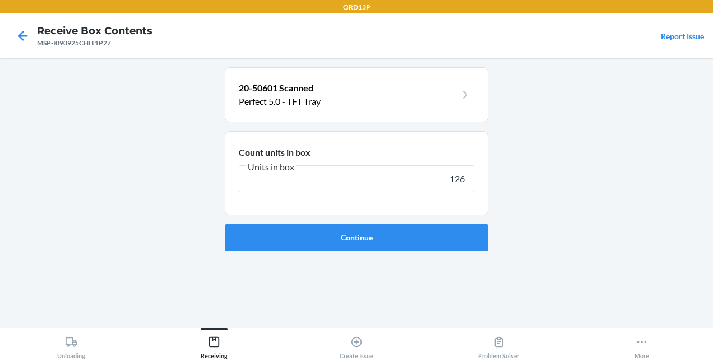
type input "1260"
click button "Continue" at bounding box center [356, 237] width 263 height 27
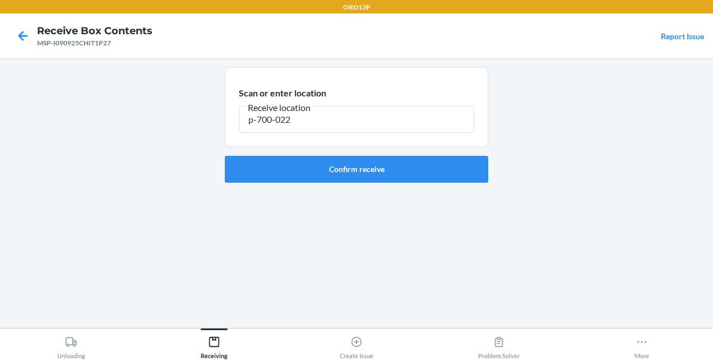
type input "p-700-022"
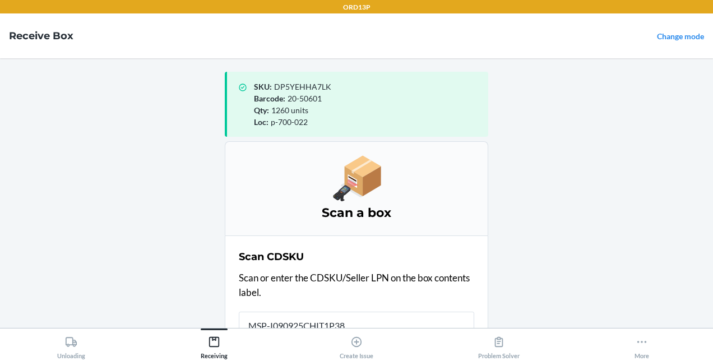
scroll to position [2, 0]
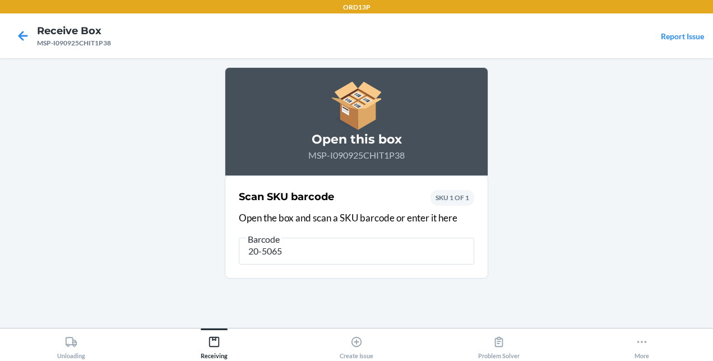
type input "20-50652"
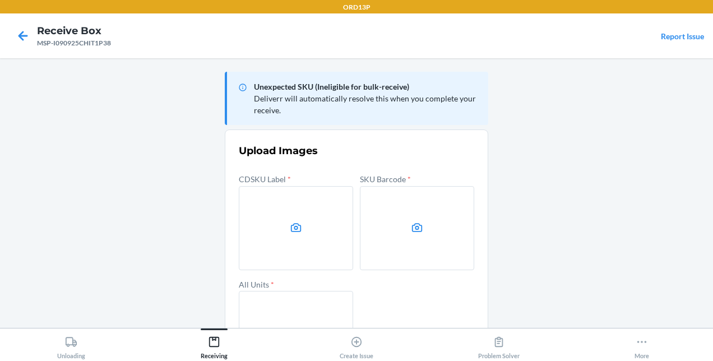
click at [634, 157] on main "Unexpected SKU (Ineligible for bulk-receive) Deliverr will automatically resolv…" at bounding box center [356, 193] width 713 height 270
click at [300, 214] on label at bounding box center [296, 228] width 114 height 84
click at [0, 0] on input "file" at bounding box center [0, 0] width 0 height 0
click at [407, 212] on label at bounding box center [417, 228] width 114 height 84
click at [0, 0] on input "file" at bounding box center [0, 0] width 0 height 0
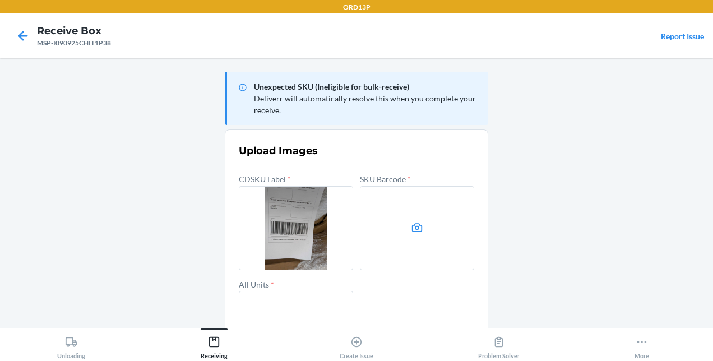
click at [275, 308] on label at bounding box center [296, 333] width 114 height 84
click at [0, 0] on input "file" at bounding box center [0, 0] width 0 height 0
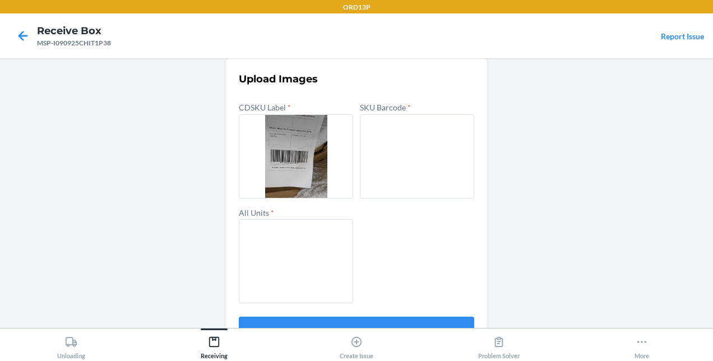
scroll to position [101, 0]
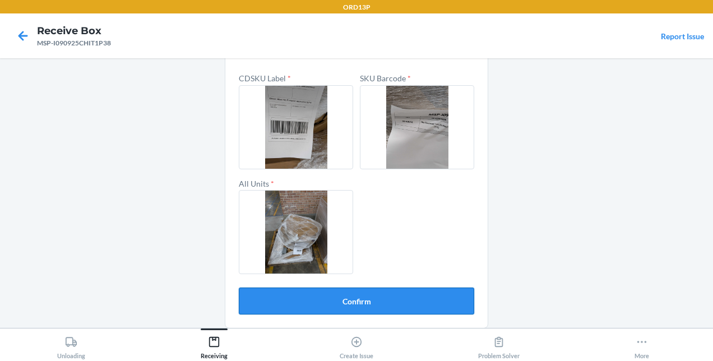
click at [420, 287] on button "Confirm" at bounding box center [356, 300] width 235 height 27
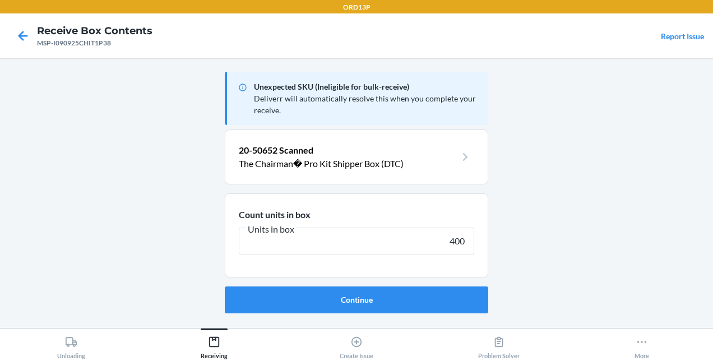
type input "400"
click at [225, 286] on button "Continue" at bounding box center [356, 299] width 263 height 27
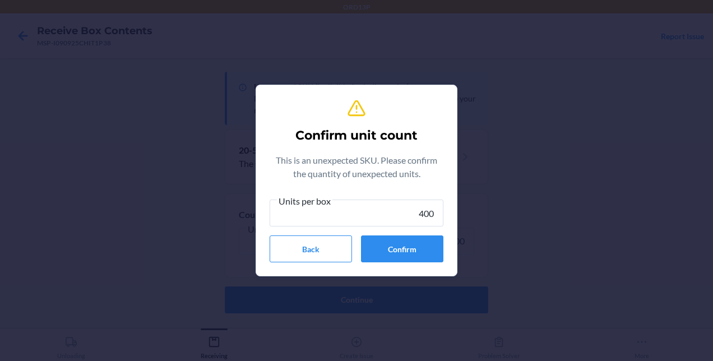
type input "400"
click at [422, 257] on button "Confirm" at bounding box center [402, 248] width 82 height 27
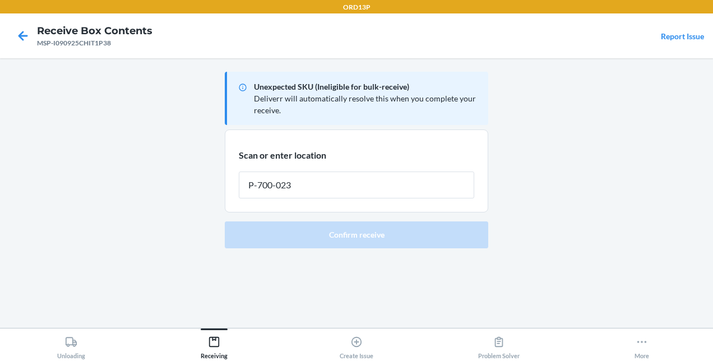
type input "P-700-023"
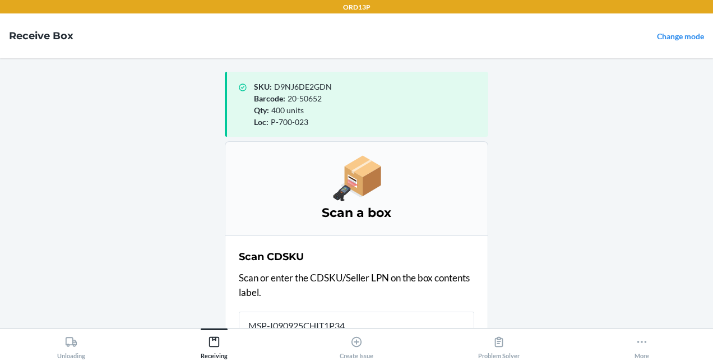
scroll to position [2, 0]
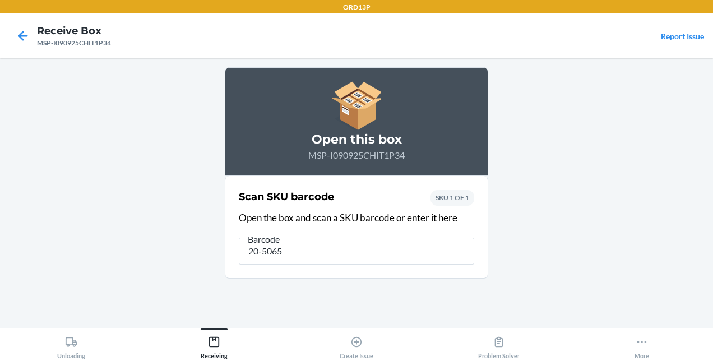
type input "20-50652"
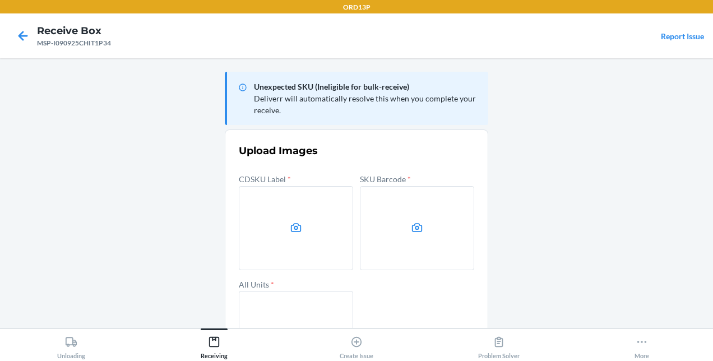
click at [268, 214] on label at bounding box center [296, 228] width 114 height 84
click at [0, 0] on input "file" at bounding box center [0, 0] width 0 height 0
click at [389, 215] on label at bounding box center [417, 228] width 114 height 84
click at [0, 0] on input "file" at bounding box center [0, 0] width 0 height 0
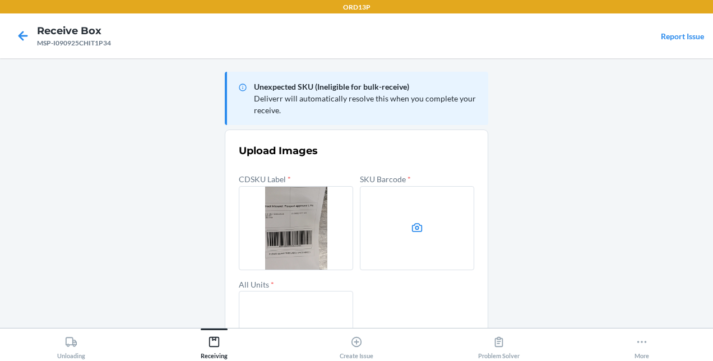
click at [258, 301] on label at bounding box center [296, 333] width 114 height 84
click at [0, 0] on input "file" at bounding box center [0, 0] width 0 height 0
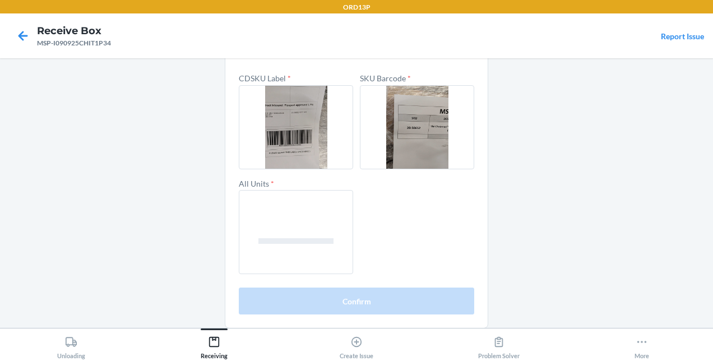
click at [311, 227] on label at bounding box center [296, 232] width 114 height 84
click at [0, 0] on input "file" at bounding box center [0, 0] width 0 height 0
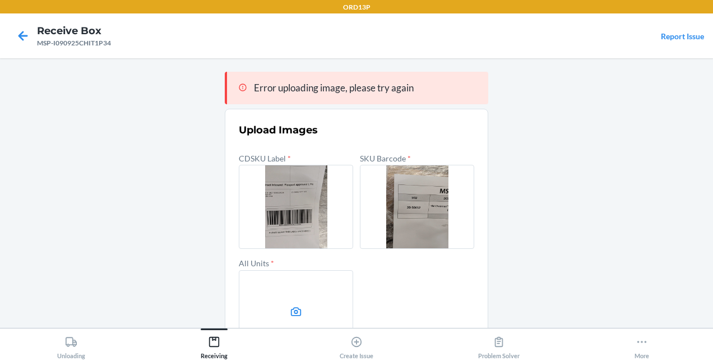
scroll to position [80, 0]
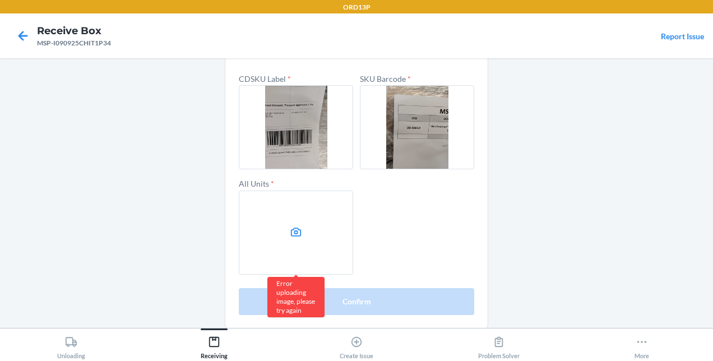
click at [306, 235] on label at bounding box center [296, 233] width 114 height 84
click at [0, 0] on input "file" at bounding box center [0, 0] width 0 height 0
click at [300, 229] on label at bounding box center [296, 232] width 114 height 84
click at [0, 0] on input "file" at bounding box center [0, 0] width 0 height 0
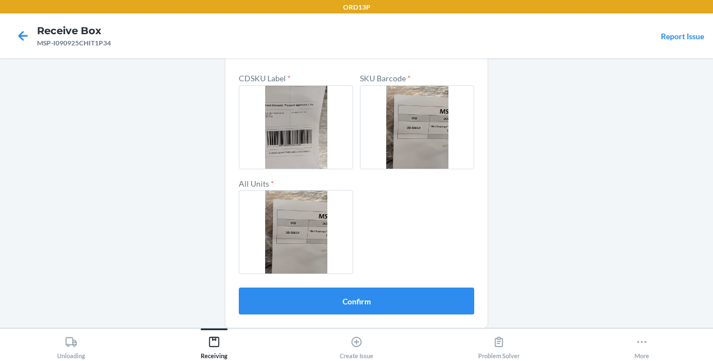
click at [304, 227] on label at bounding box center [296, 232] width 114 height 84
click at [0, 0] on input "file" at bounding box center [0, 0] width 0 height 0
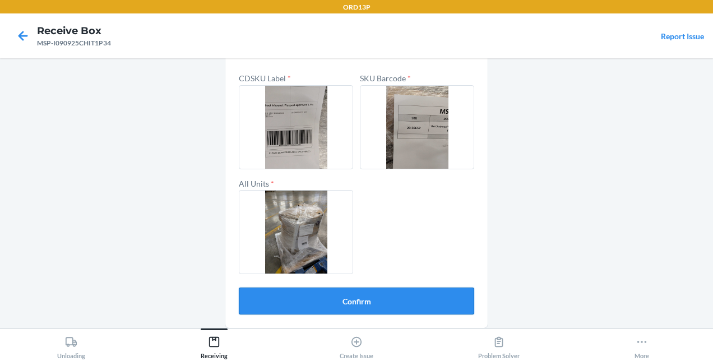
click at [347, 292] on button "Confirm" at bounding box center [356, 300] width 235 height 27
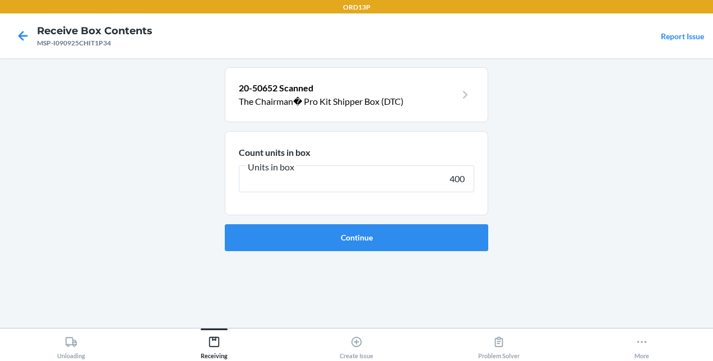
type input "400"
click at [225, 224] on button "Continue" at bounding box center [356, 237] width 263 height 27
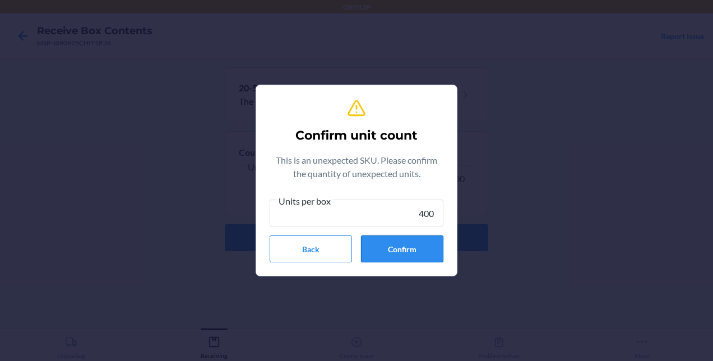
type input "400"
click at [421, 249] on button "Confirm" at bounding box center [402, 248] width 82 height 27
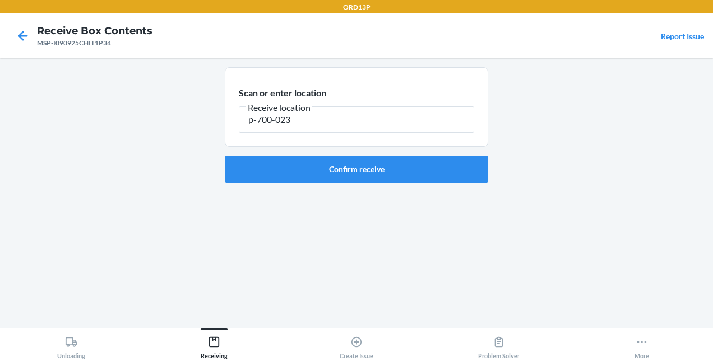
type input "p-700-023"
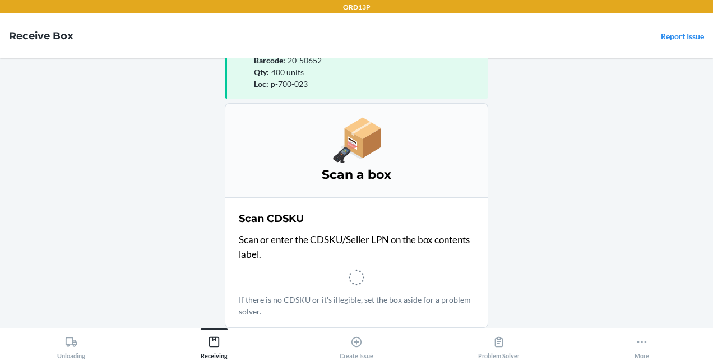
scroll to position [37, 0]
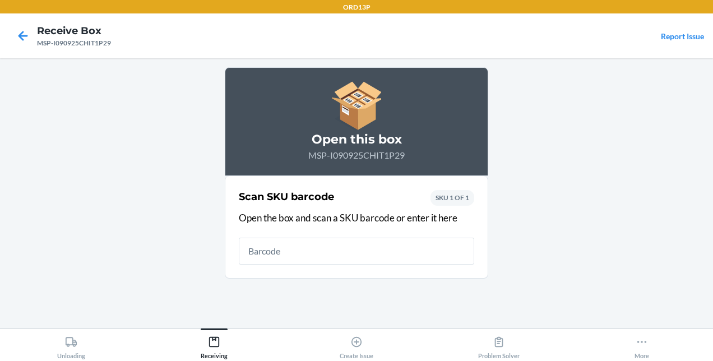
click at [285, 254] on input "text" at bounding box center [356, 251] width 235 height 27
type input "20-50601"
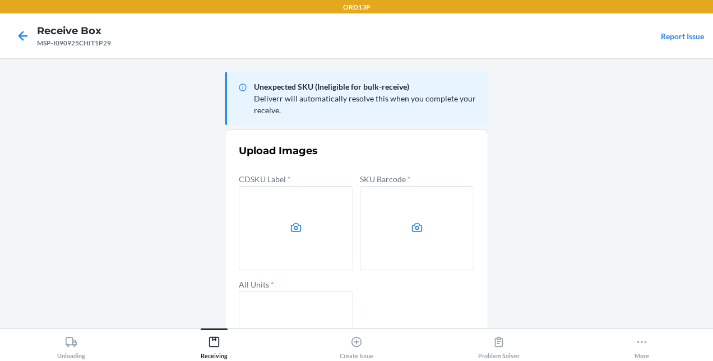
click at [672, 103] on main "Unexpected SKU (Ineligible for bulk-receive) Deliverr will automatically resolv…" at bounding box center [356, 193] width 713 height 270
click at [282, 226] on label at bounding box center [296, 228] width 114 height 84
click at [0, 0] on input "file" at bounding box center [0, 0] width 0 height 0
click at [399, 230] on label at bounding box center [417, 228] width 114 height 84
click at [0, 0] on input "file" at bounding box center [0, 0] width 0 height 0
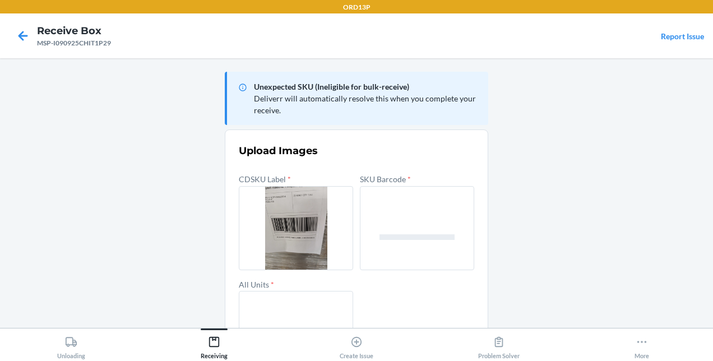
click at [264, 317] on label at bounding box center [296, 333] width 114 height 84
click at [0, 0] on input "file" at bounding box center [0, 0] width 0 height 0
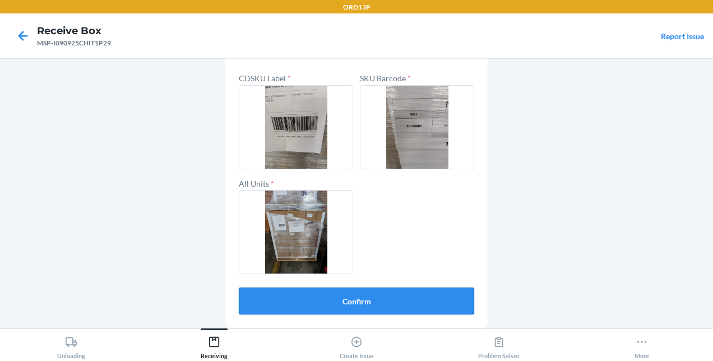
click at [371, 298] on button "Confirm" at bounding box center [356, 300] width 235 height 27
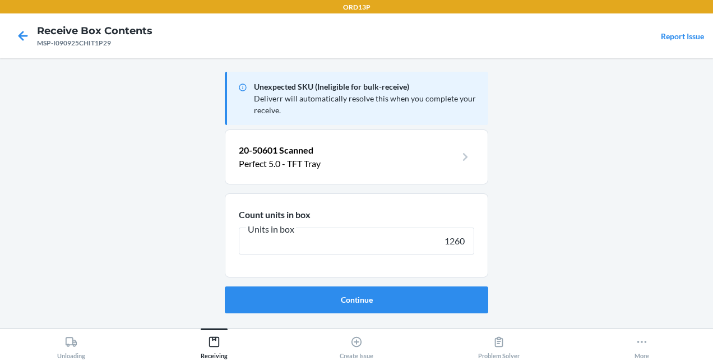
type input "1260"
click at [225, 286] on button "Continue" at bounding box center [356, 299] width 263 height 27
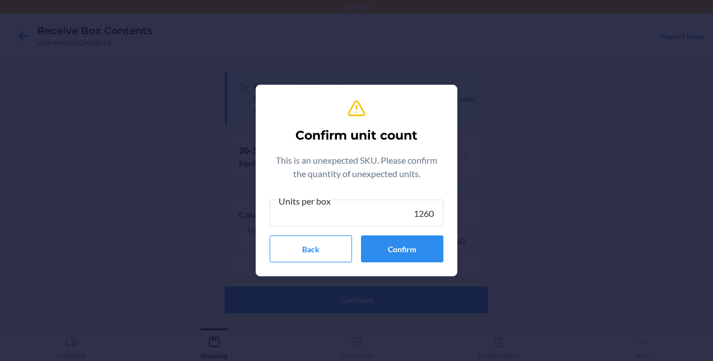
type input "1260"
click at [383, 262] on div "Confirm unit count This is an unexpected SKU. Please confirm the quantity of un…" at bounding box center [357, 180] width 174 height 173
click at [382, 257] on button "Confirm" at bounding box center [402, 248] width 82 height 27
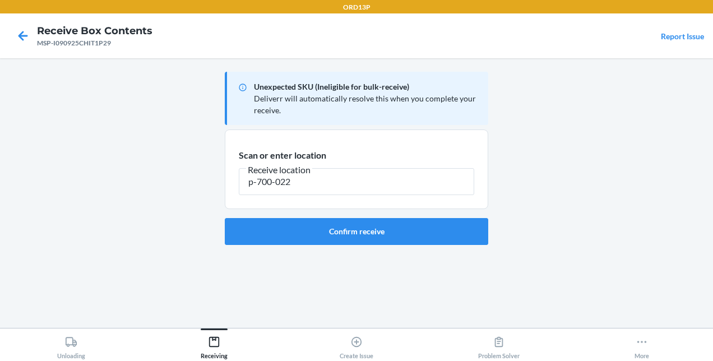
type input "p-700-022"
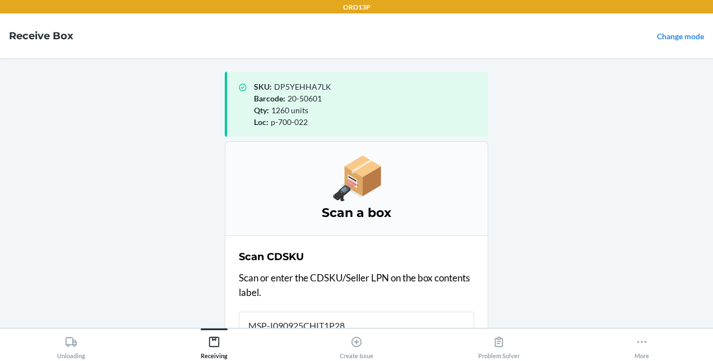
scroll to position [2, 0]
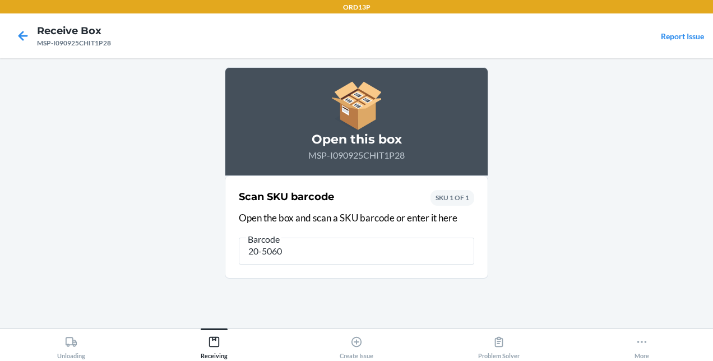
type input "20-50601"
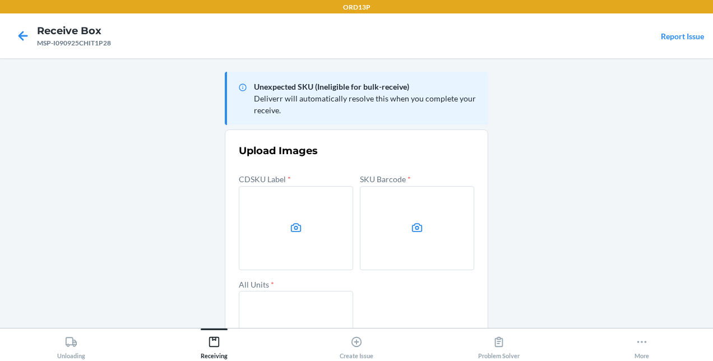
click at [312, 232] on label at bounding box center [296, 228] width 114 height 84
click at [0, 0] on input "file" at bounding box center [0, 0] width 0 height 0
click at [645, 87] on main "Unexpected SKU (Ineligible for bulk-receive) Deliverr will automatically resolv…" at bounding box center [356, 193] width 713 height 270
click at [21, 31] on icon at bounding box center [22, 35] width 19 height 19
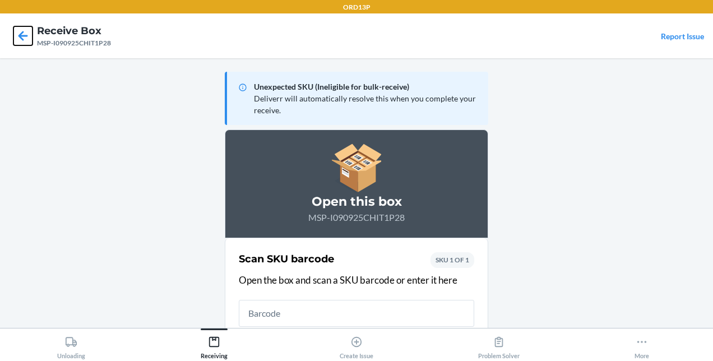
click at [21, 31] on icon at bounding box center [22, 35] width 19 height 19
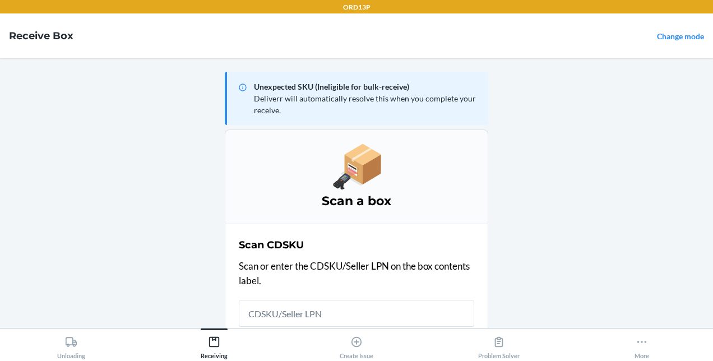
click at [21, 31] on h4 "Receive Box" at bounding box center [41, 36] width 64 height 15
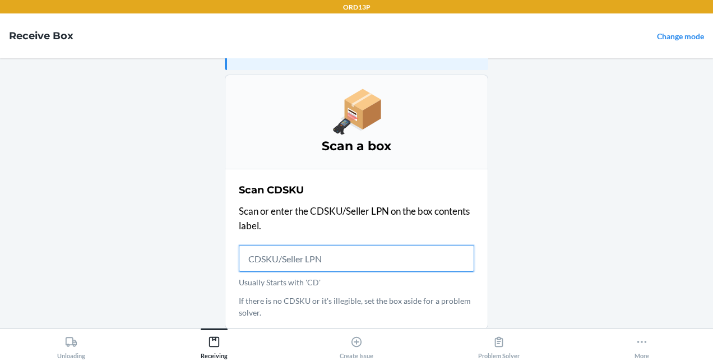
click at [280, 261] on input "Usually Starts with 'CD'" at bounding box center [356, 258] width 235 height 27
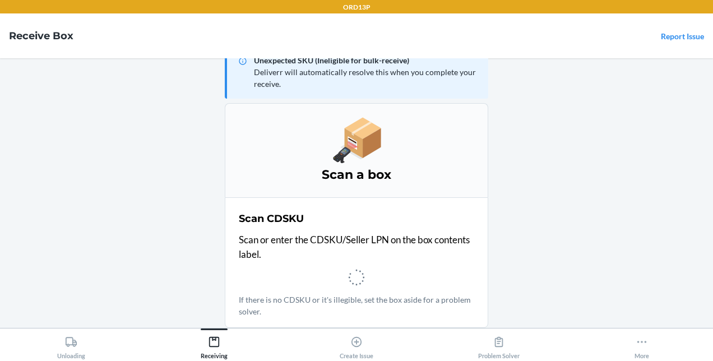
scroll to position [26, 0]
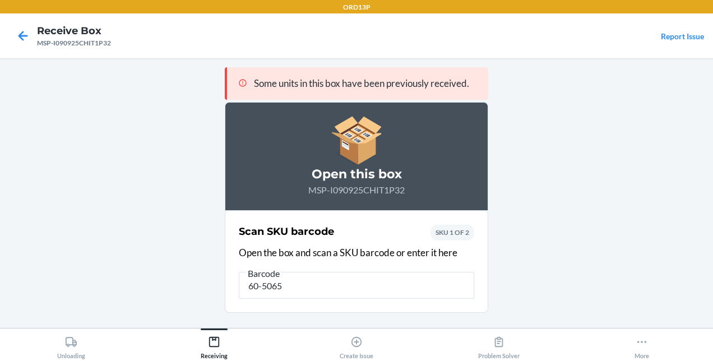
type input "60-50652"
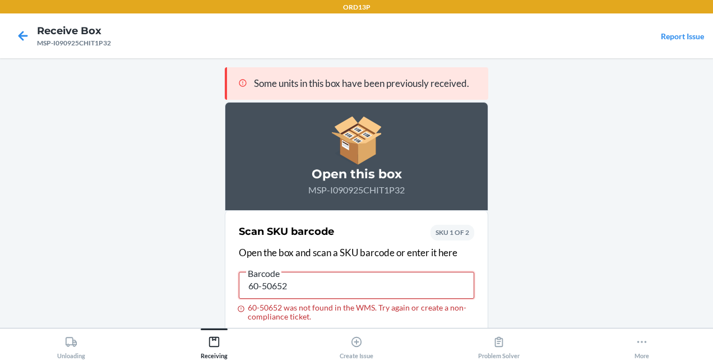
click at [312, 281] on input "60-50652" at bounding box center [356, 285] width 235 height 27
type input "6"
type input "20-50652"
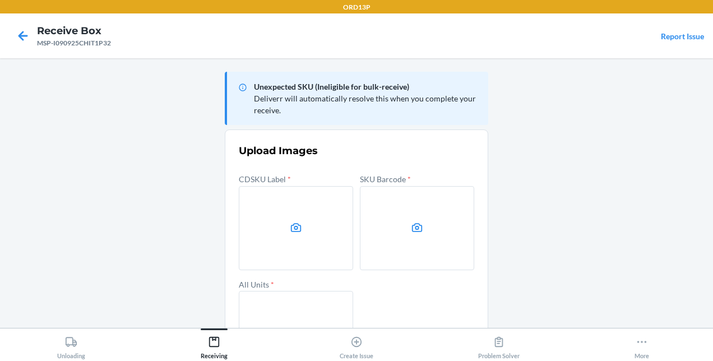
click at [316, 232] on label at bounding box center [296, 228] width 114 height 84
click at [0, 0] on input "file" at bounding box center [0, 0] width 0 height 0
click at [20, 35] on icon at bounding box center [23, 36] width 10 height 10
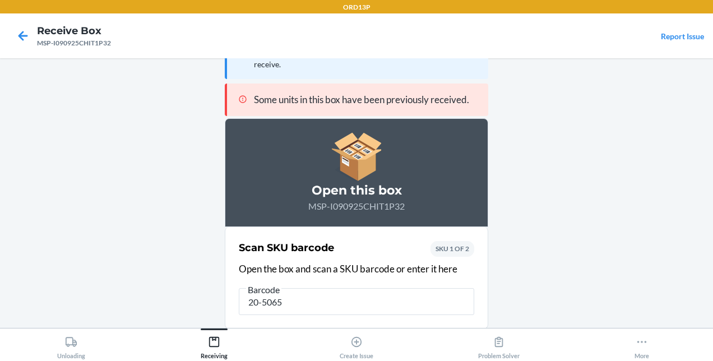
type input "20-50652"
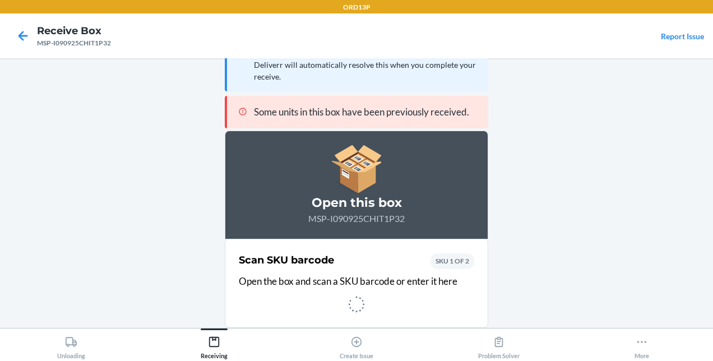
scroll to position [32, 0]
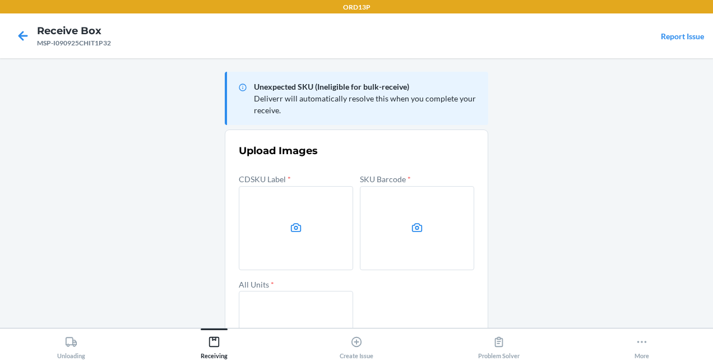
click at [275, 238] on label at bounding box center [296, 228] width 114 height 84
click at [0, 0] on input "file" at bounding box center [0, 0] width 0 height 0
click at [400, 210] on label at bounding box center [417, 228] width 114 height 84
click at [0, 0] on input "file" at bounding box center [0, 0] width 0 height 0
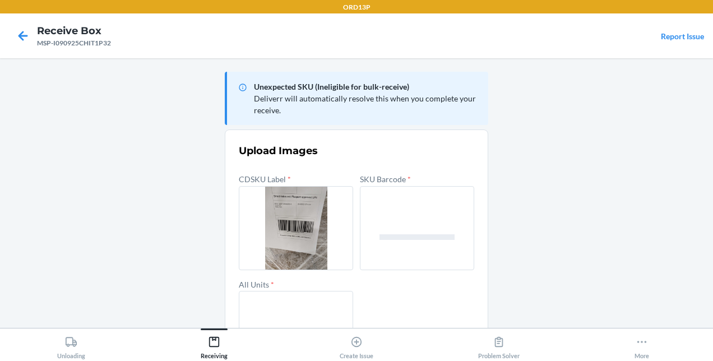
click at [269, 304] on label at bounding box center [296, 333] width 114 height 84
click at [0, 0] on input "file" at bounding box center [0, 0] width 0 height 0
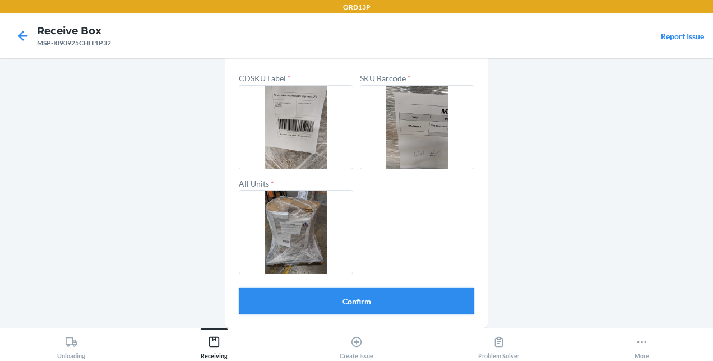
click at [366, 299] on button "Confirm" at bounding box center [356, 300] width 235 height 27
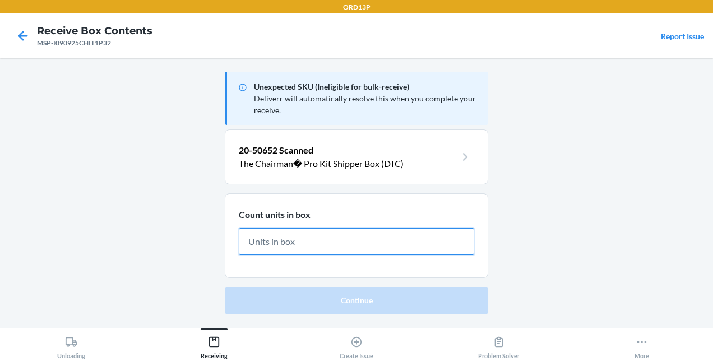
click at [293, 243] on input "text" at bounding box center [356, 241] width 235 height 27
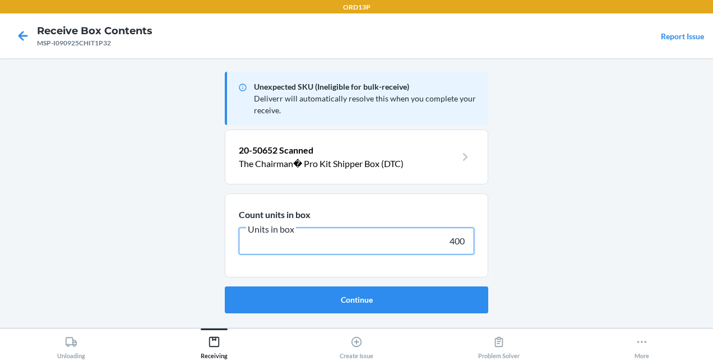
type input "400"
click at [225, 286] on button "Continue" at bounding box center [356, 299] width 263 height 27
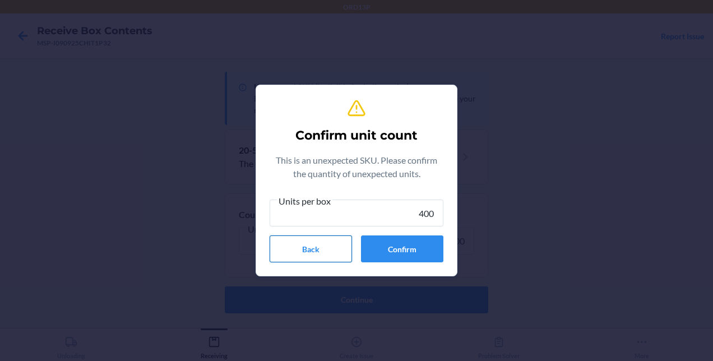
type input "400"
click at [408, 250] on button "Confirm" at bounding box center [402, 248] width 82 height 27
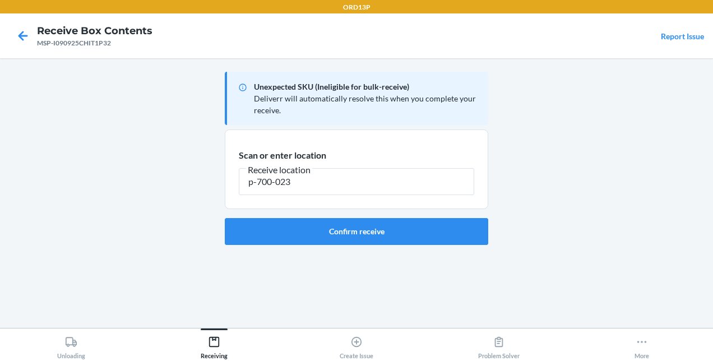
type input "p-700-023"
click at [381, 227] on button "Confirm receive" at bounding box center [356, 231] width 263 height 27
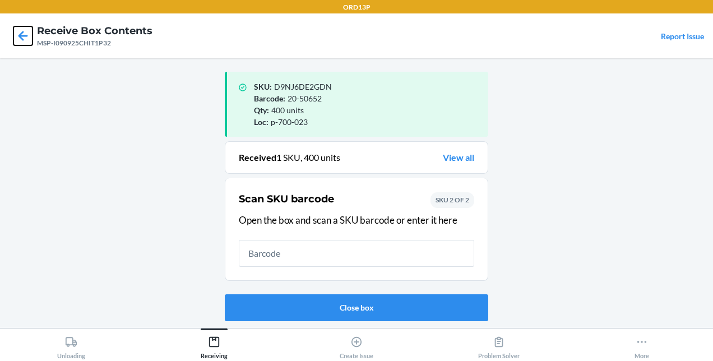
click at [24, 36] on icon at bounding box center [23, 36] width 10 height 10
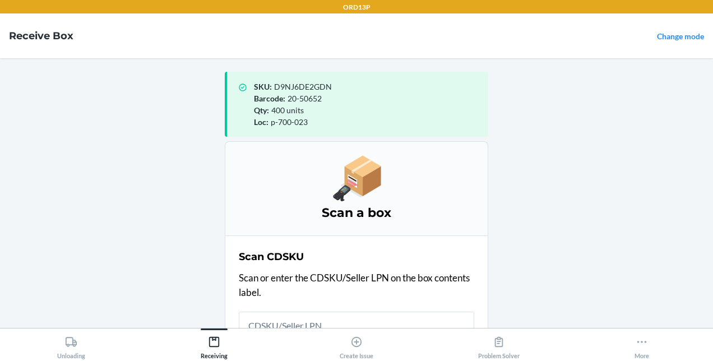
scroll to position [10, 0]
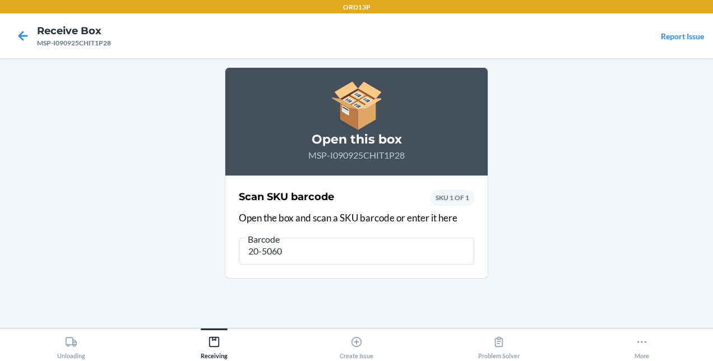
type input "20-50601"
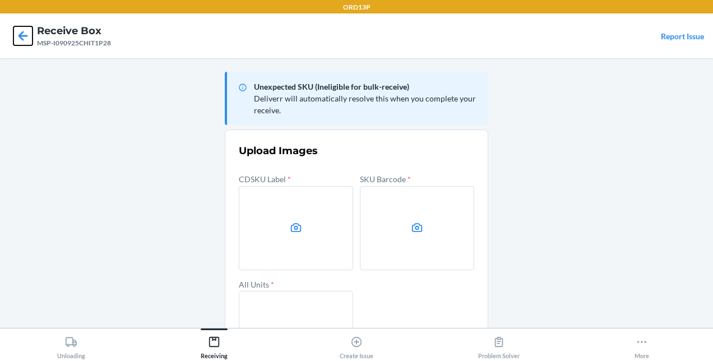
click at [16, 36] on icon at bounding box center [22, 35] width 19 height 19
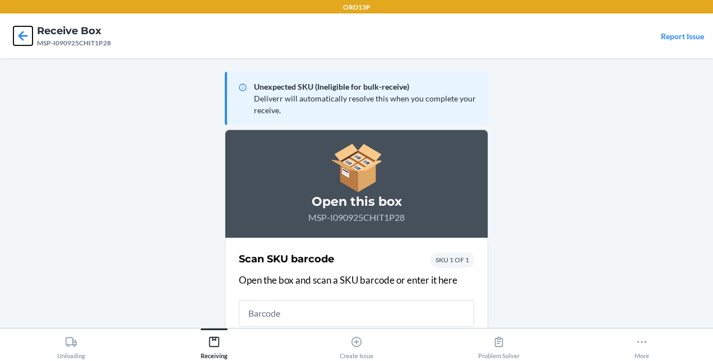
click at [16, 36] on icon at bounding box center [22, 35] width 19 height 19
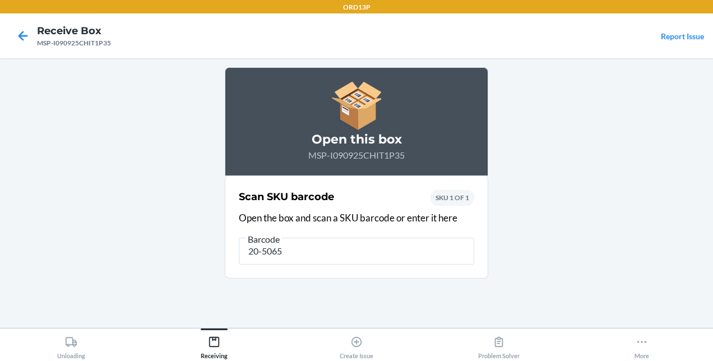
type input "20-50652"
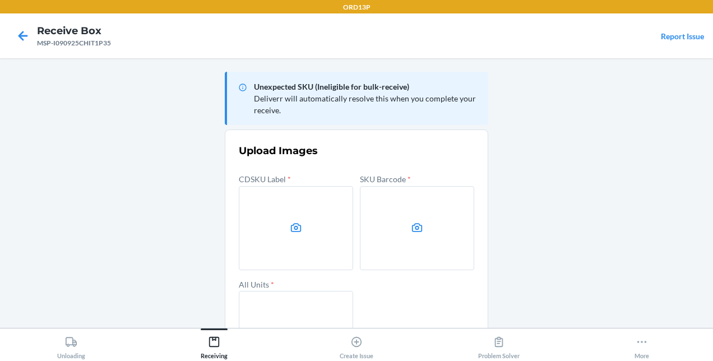
click at [280, 223] on label at bounding box center [296, 228] width 114 height 84
click at [0, 0] on input "file" at bounding box center [0, 0] width 0 height 0
click at [410, 216] on label at bounding box center [417, 228] width 114 height 84
click at [0, 0] on input "file" at bounding box center [0, 0] width 0 height 0
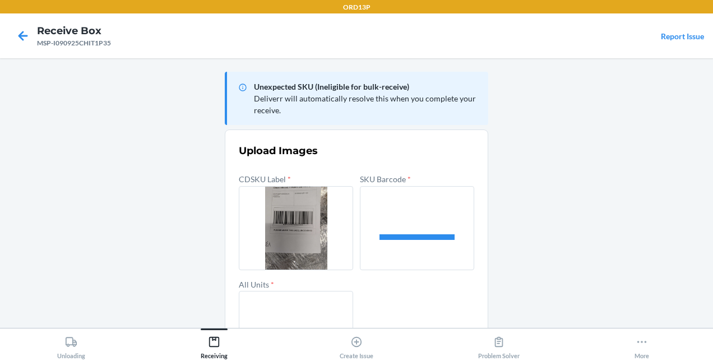
click at [258, 294] on label at bounding box center [296, 333] width 114 height 84
click at [0, 0] on input "file" at bounding box center [0, 0] width 0 height 0
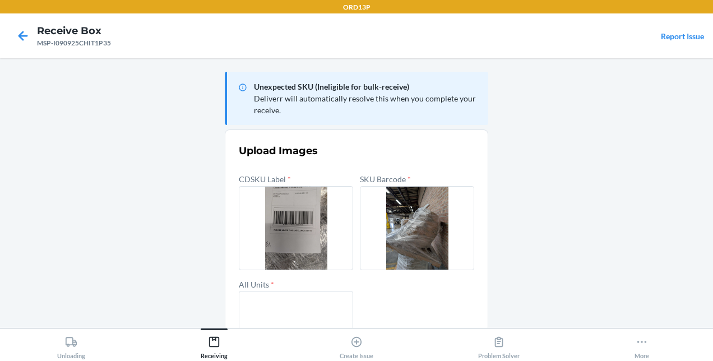
click at [388, 231] on label at bounding box center [417, 228] width 114 height 84
click at [0, 0] on input "file" at bounding box center [0, 0] width 0 height 0
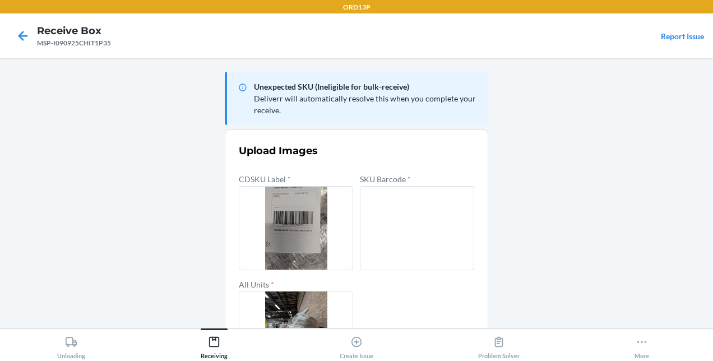
scroll to position [101, 0]
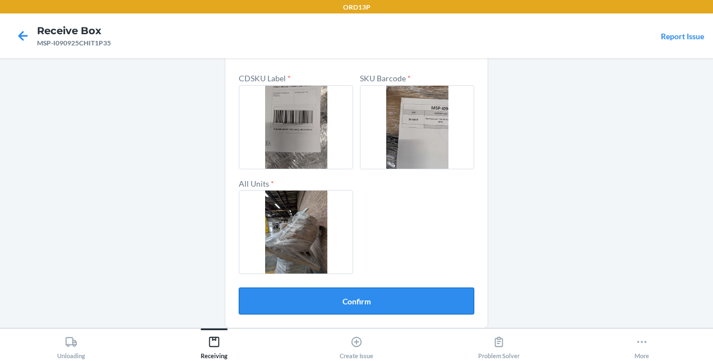
click at [369, 295] on button "Confirm" at bounding box center [356, 300] width 235 height 27
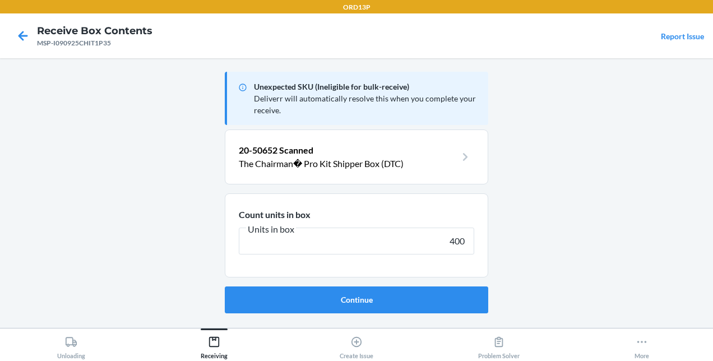
type input "400"
click at [225, 286] on button "Continue" at bounding box center [356, 299] width 263 height 27
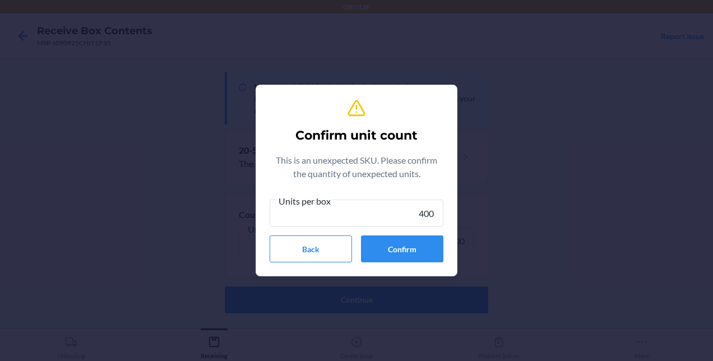
type input "400"
click at [403, 249] on button "Confirm" at bounding box center [402, 248] width 82 height 27
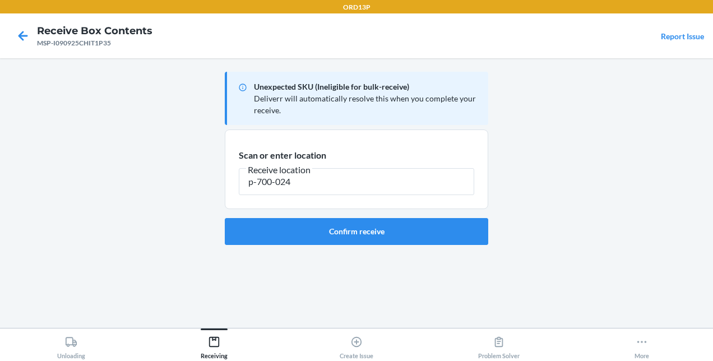
type input "p-700-024"
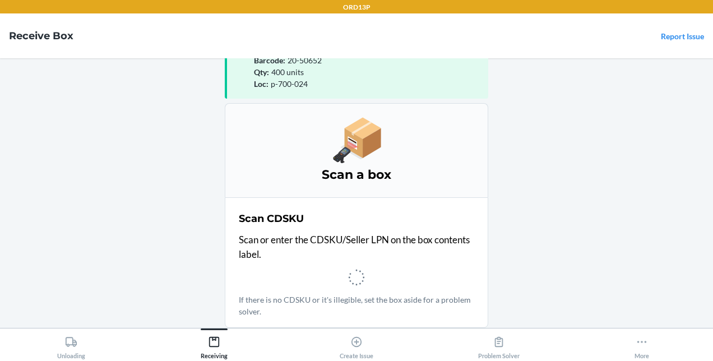
scroll to position [37, 0]
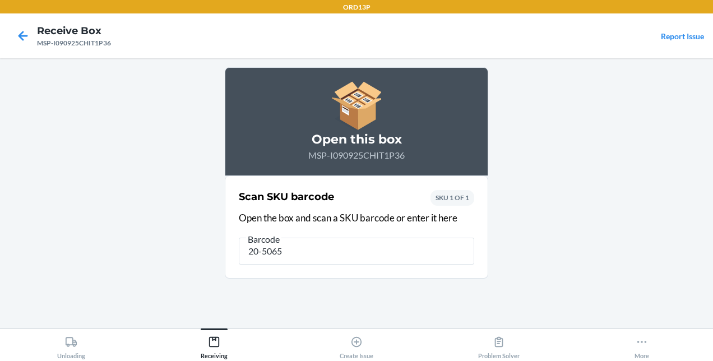
type input "20-50652"
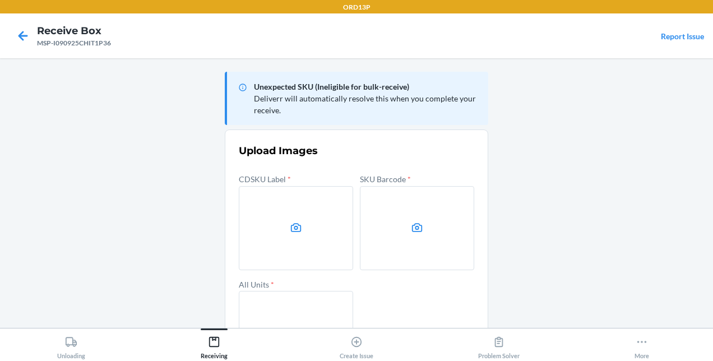
click at [272, 208] on label at bounding box center [296, 228] width 114 height 84
click at [0, 0] on input "file" at bounding box center [0, 0] width 0 height 0
click at [394, 226] on label at bounding box center [417, 228] width 114 height 84
click at [0, 0] on input "file" at bounding box center [0, 0] width 0 height 0
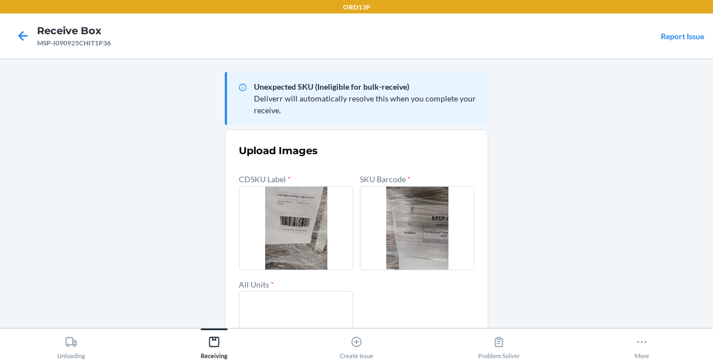
click at [271, 307] on label at bounding box center [296, 333] width 114 height 84
click at [0, 0] on input "file" at bounding box center [0, 0] width 0 height 0
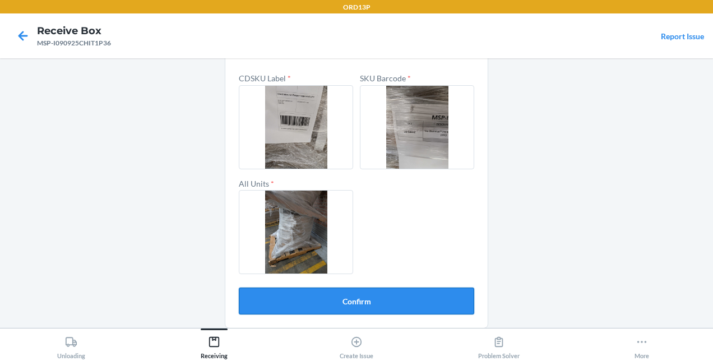
click at [419, 288] on button "Confirm" at bounding box center [356, 300] width 235 height 27
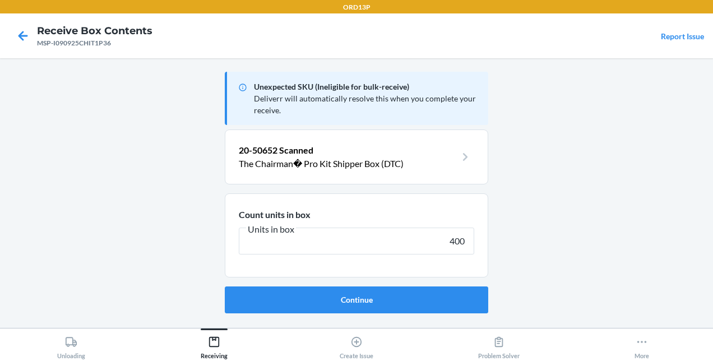
type input "400"
click at [225, 286] on button "Continue" at bounding box center [356, 299] width 263 height 27
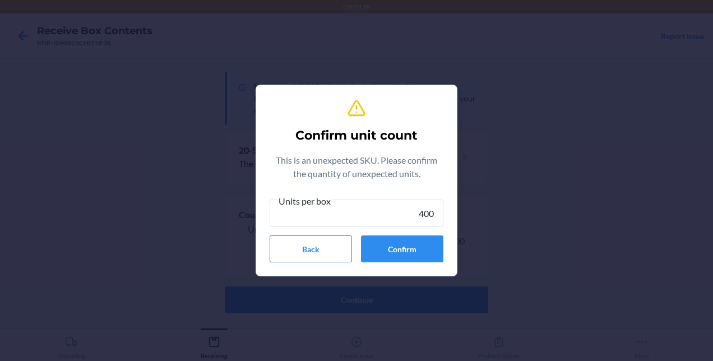
type input "400"
click at [422, 260] on button "Confirm" at bounding box center [402, 248] width 82 height 27
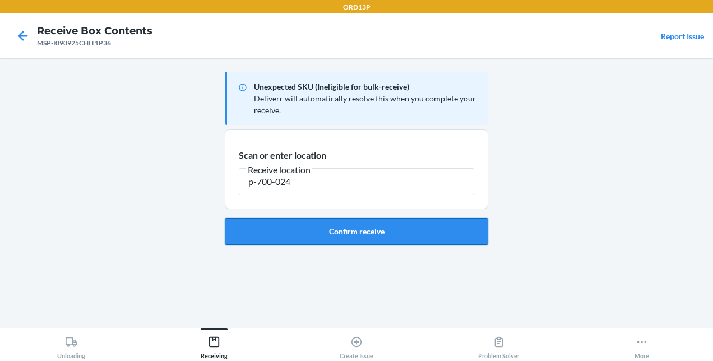
type input "p-700-024"
click at [369, 229] on button "Confirm receive" at bounding box center [356, 231] width 263 height 27
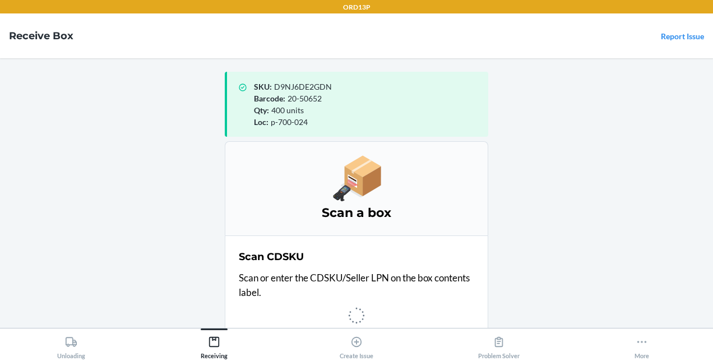
scroll to position [2, 0]
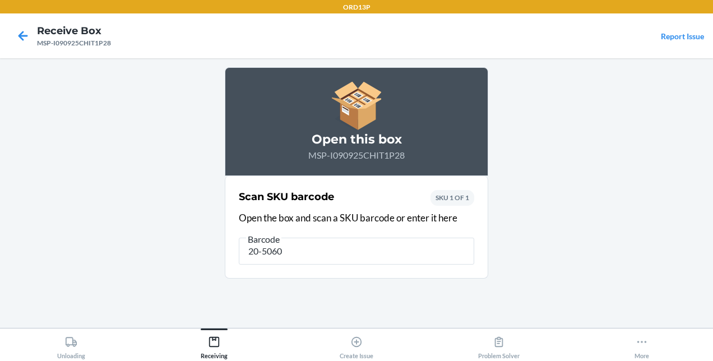
type input "20-50601"
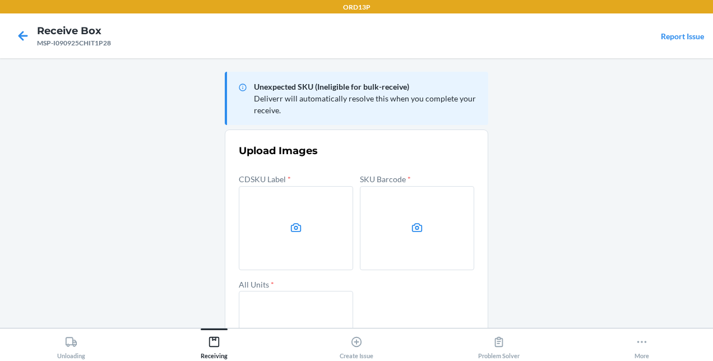
click at [603, 26] on nav "Receive Box MSP-I090925CHIT1P28 Report Issue" at bounding box center [356, 35] width 713 height 45
click at [283, 229] on label at bounding box center [296, 228] width 114 height 84
click at [0, 0] on input "file" at bounding box center [0, 0] width 0 height 0
click at [394, 235] on label at bounding box center [417, 228] width 114 height 84
click at [0, 0] on input "file" at bounding box center [0, 0] width 0 height 0
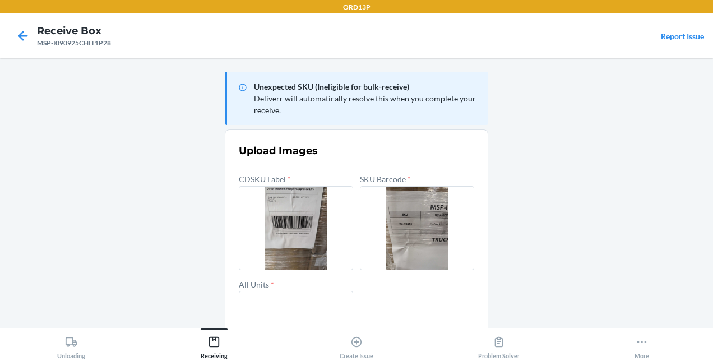
click at [253, 304] on label at bounding box center [296, 333] width 114 height 84
click at [0, 0] on input "file" at bounding box center [0, 0] width 0 height 0
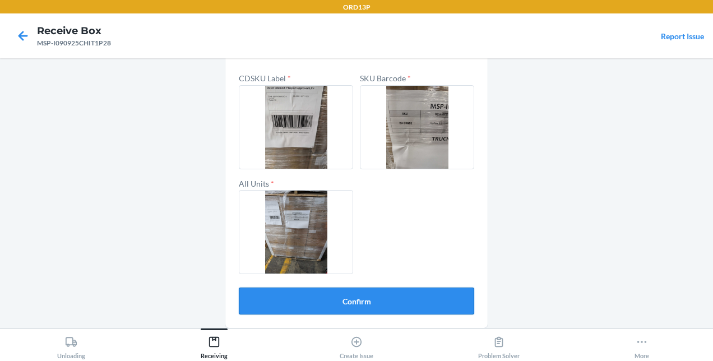
click at [359, 303] on button "Confirm" at bounding box center [356, 300] width 235 height 27
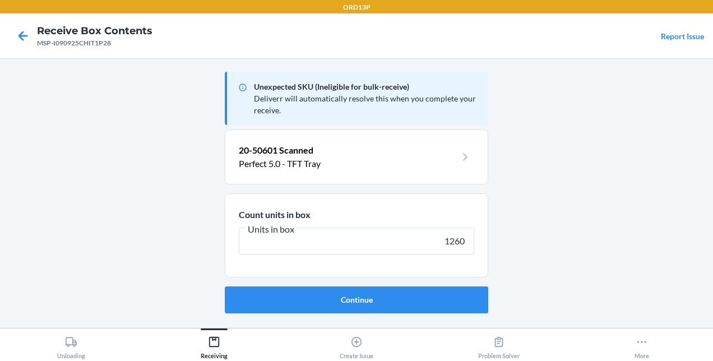
type input "1260"
click at [225, 286] on button "Continue" at bounding box center [356, 299] width 263 height 27
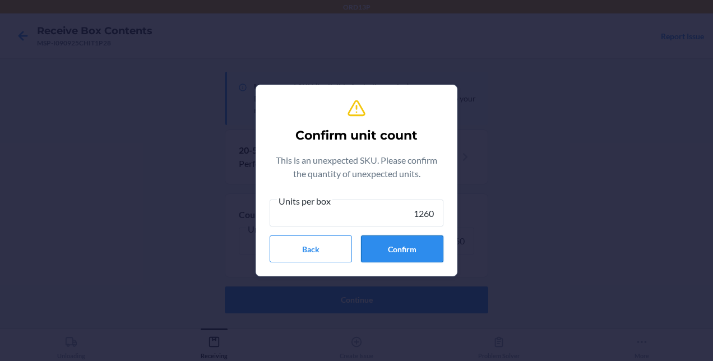
type input "1260"
click at [408, 242] on button "Confirm" at bounding box center [402, 248] width 82 height 27
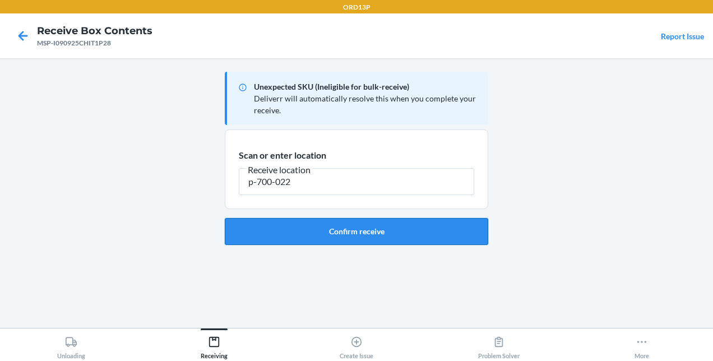
type input "p-700-022"
click at [396, 236] on button "Confirm receive" at bounding box center [356, 231] width 263 height 27
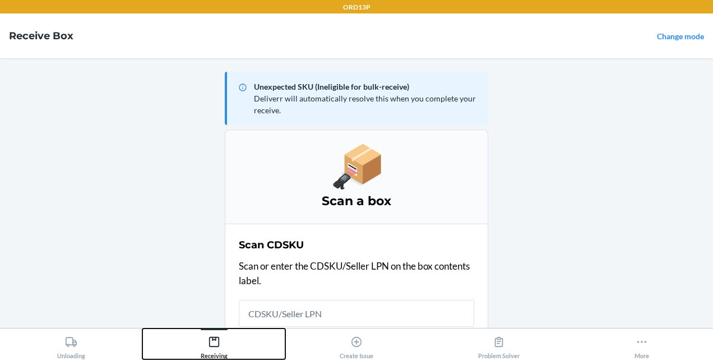
click at [220, 354] on div "Receiving" at bounding box center [214, 345] width 27 height 28
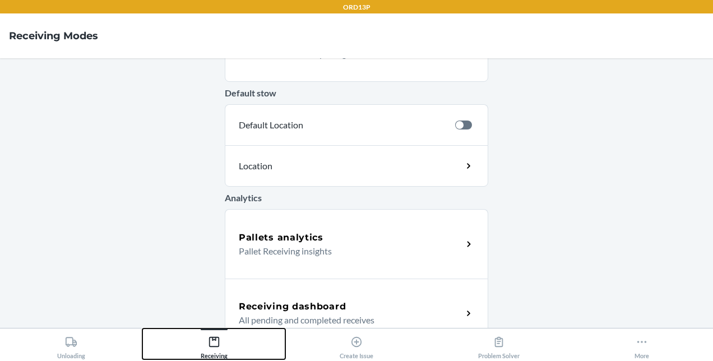
scroll to position [419, 0]
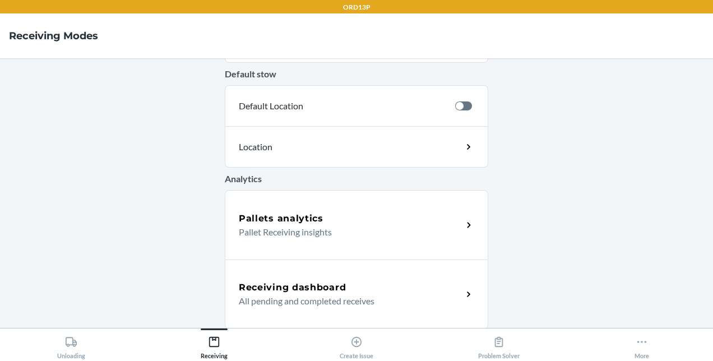
click at [299, 275] on div "Receiving dashboard All pending and completed receives" at bounding box center [356, 293] width 263 height 69
